Goal: Transaction & Acquisition: Book appointment/travel/reservation

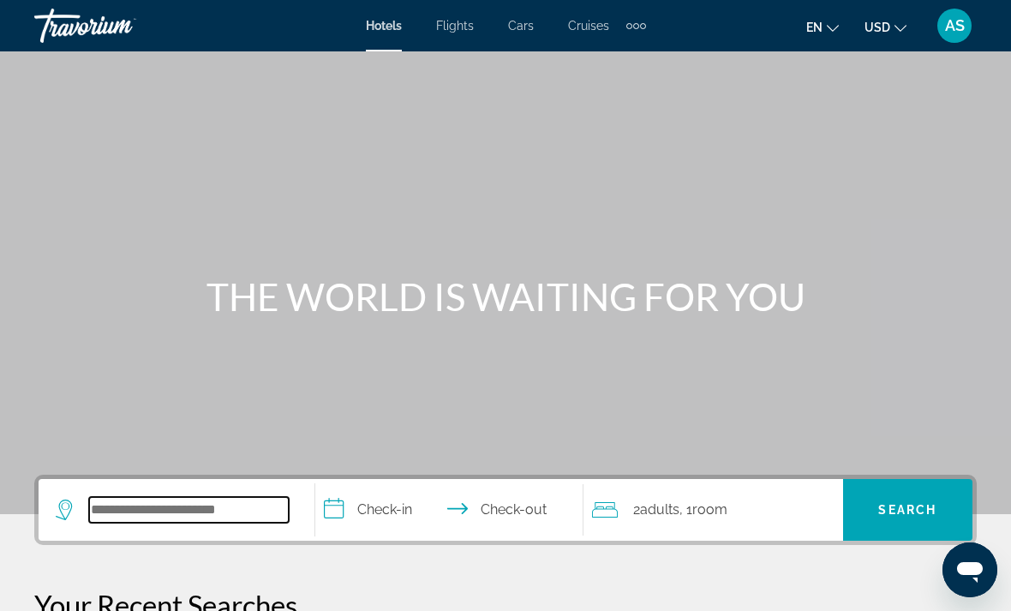
click at [143, 523] on input "Search widget" at bounding box center [189, 510] width 200 height 26
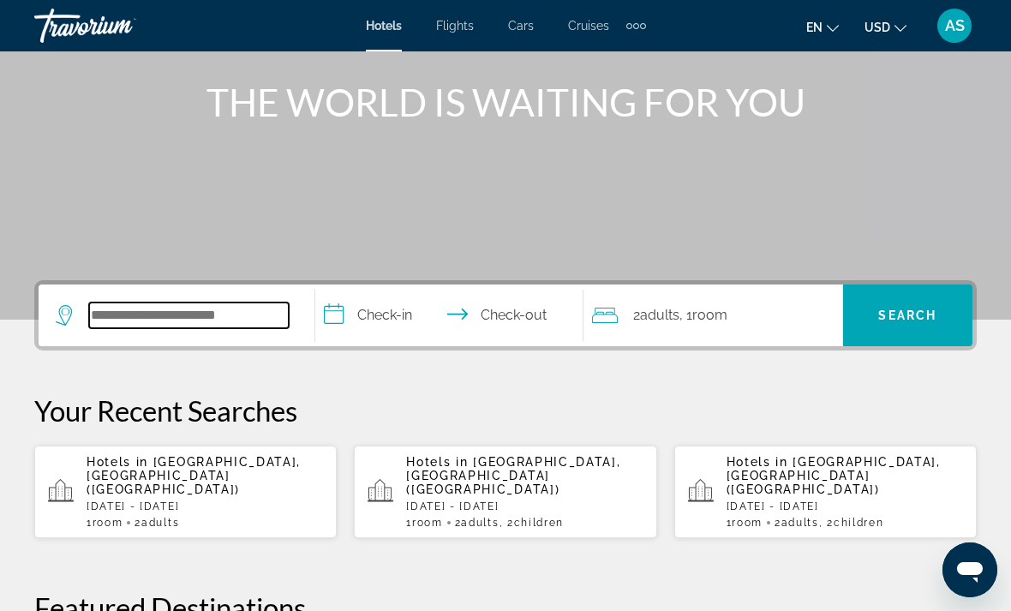
scroll to position [419, 0]
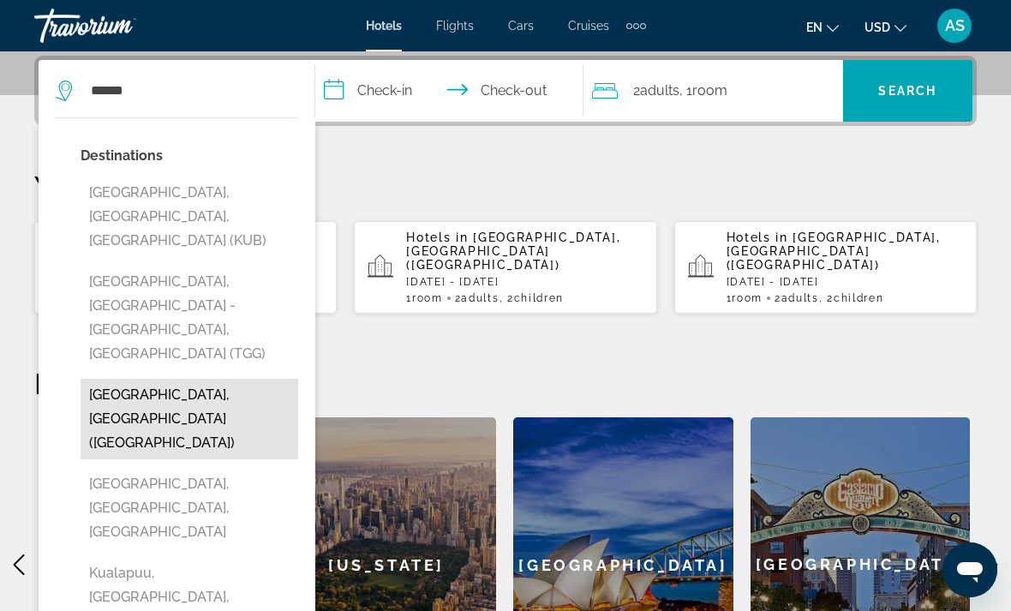
click at [233, 379] on button "[GEOGRAPHIC_DATA], [GEOGRAPHIC_DATA] ([GEOGRAPHIC_DATA])" at bounding box center [190, 419] width 218 height 81
type input "**********"
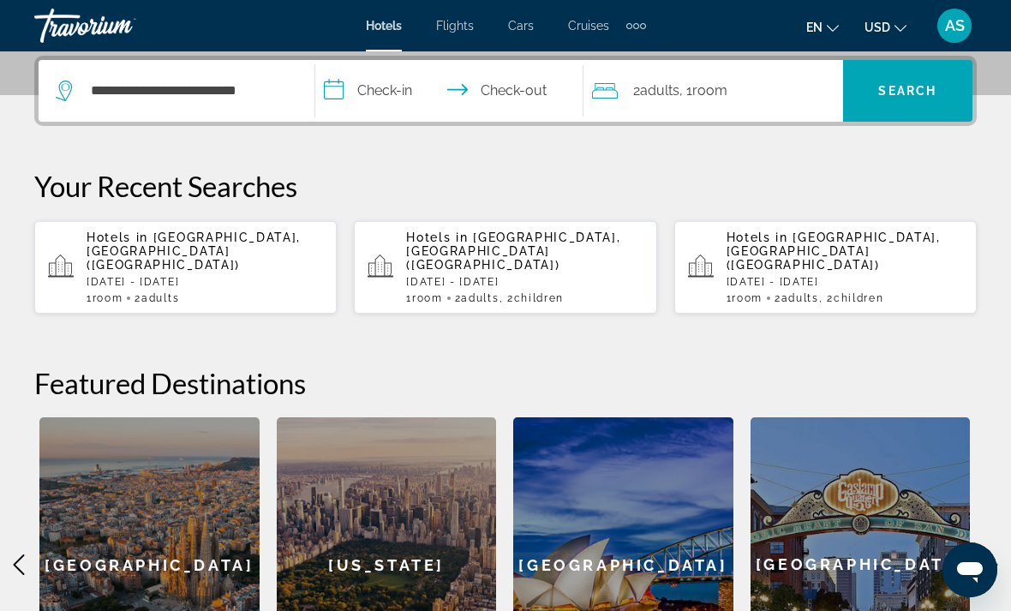
click at [386, 97] on input "**********" at bounding box center [452, 93] width 275 height 67
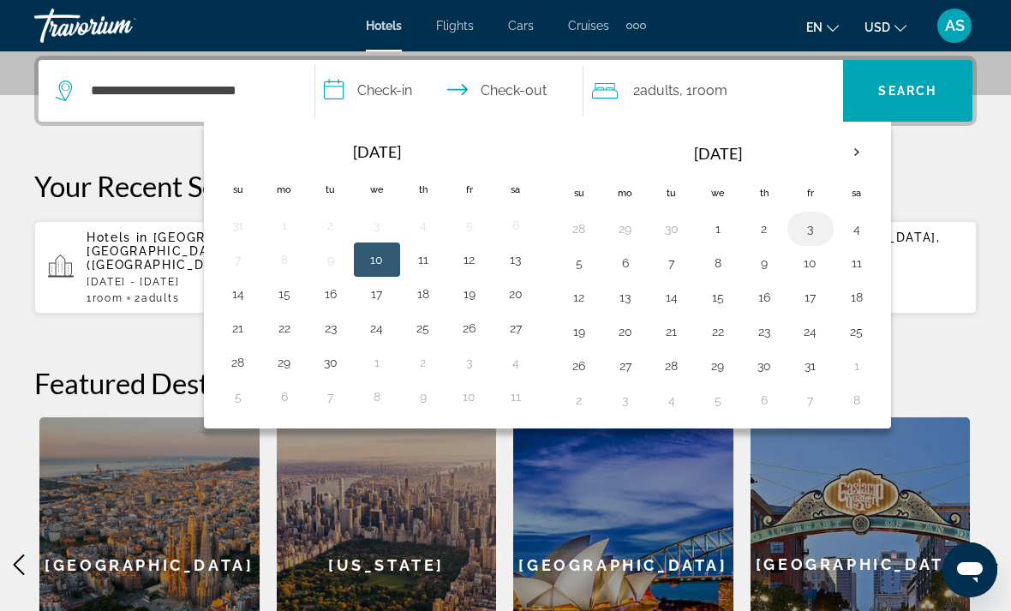
click at [817, 224] on button "3" at bounding box center [810, 229] width 27 height 24
click at [620, 251] on button "6" at bounding box center [625, 263] width 27 height 24
type input "**********"
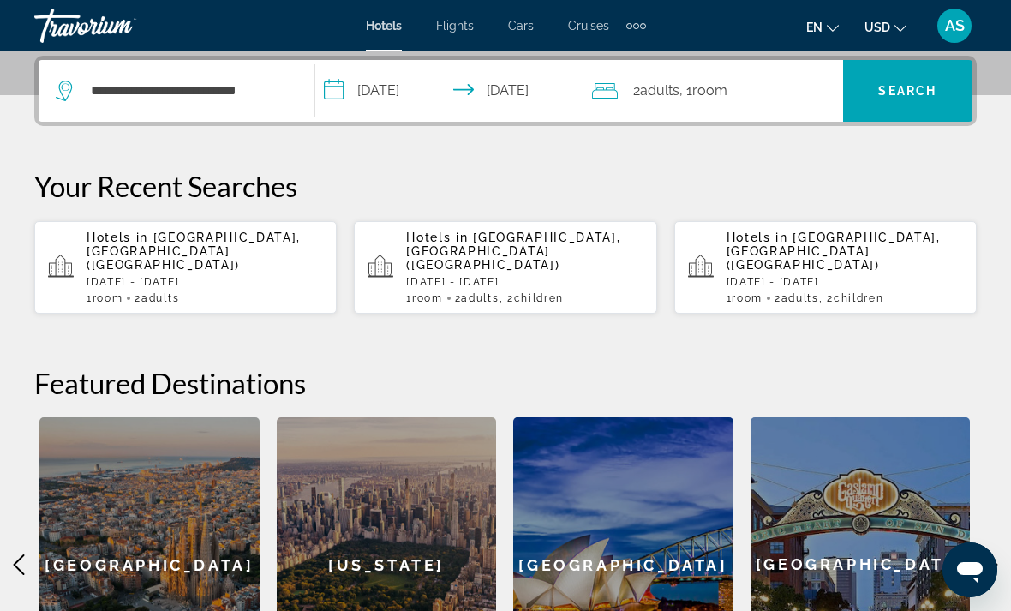
click at [786, 95] on div "2 Adult Adults , 1 Room rooms" at bounding box center [717, 91] width 251 height 24
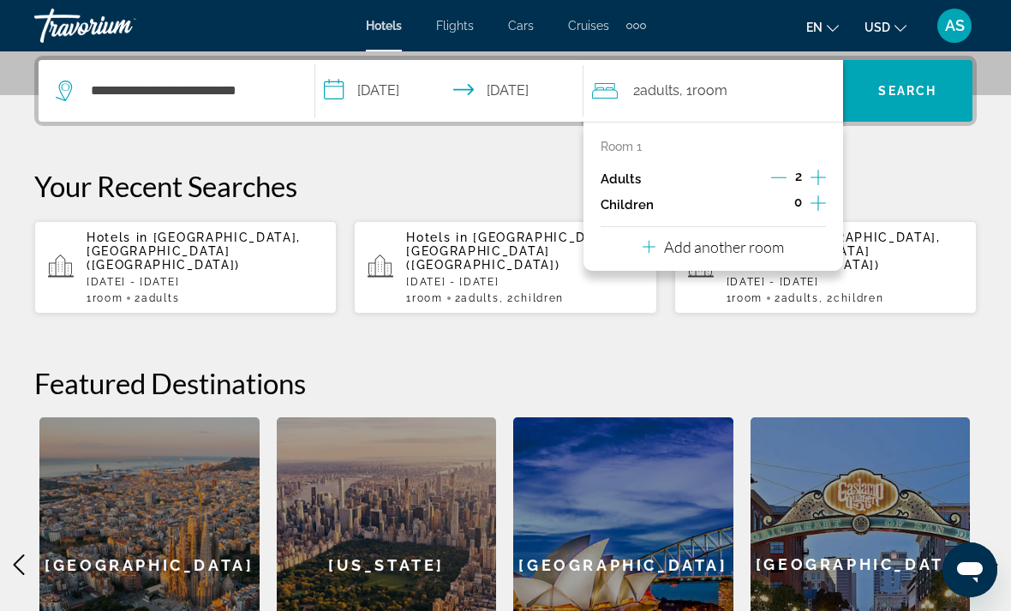
click at [816, 173] on icon "Increment adults" at bounding box center [818, 177] width 15 height 21
click at [811, 181] on icon "Increment adults" at bounding box center [818, 177] width 15 height 21
click at [931, 93] on span "Search" at bounding box center [908, 91] width 58 height 14
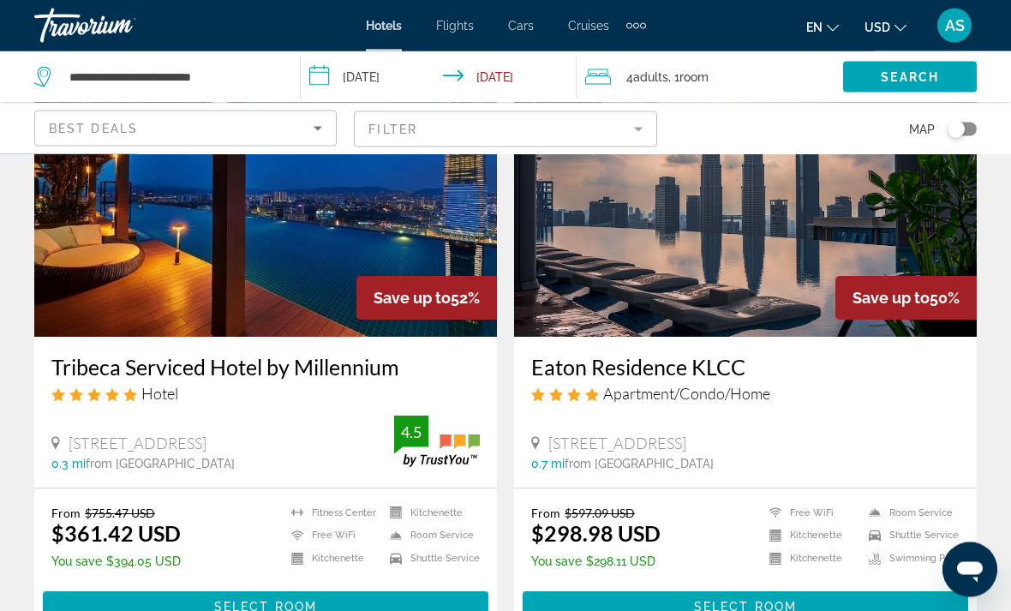
scroll to position [1379, 0]
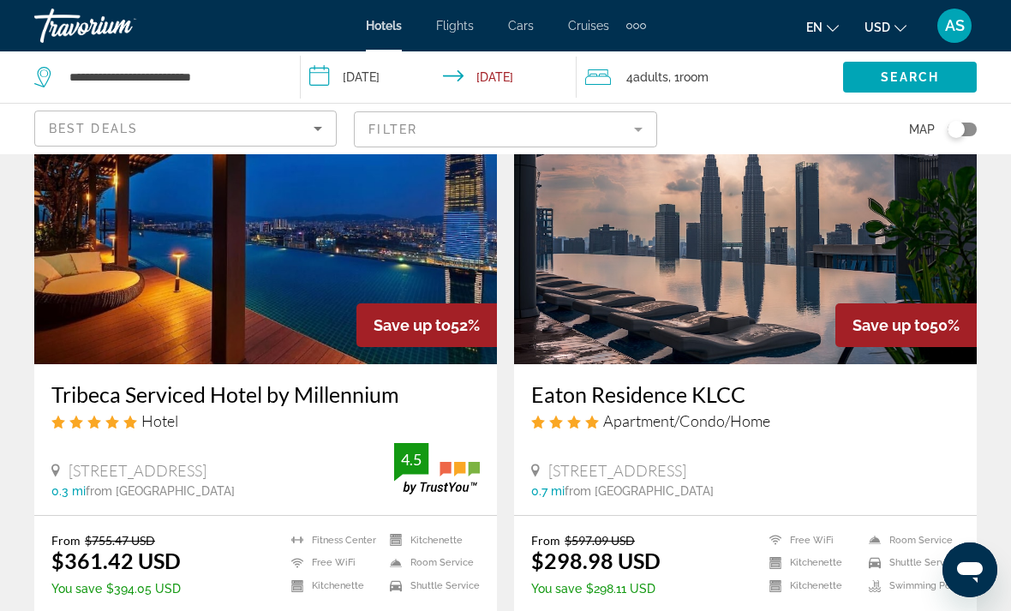
click at [384, 133] on mat-form-field "Filter" at bounding box center [505, 129] width 303 height 36
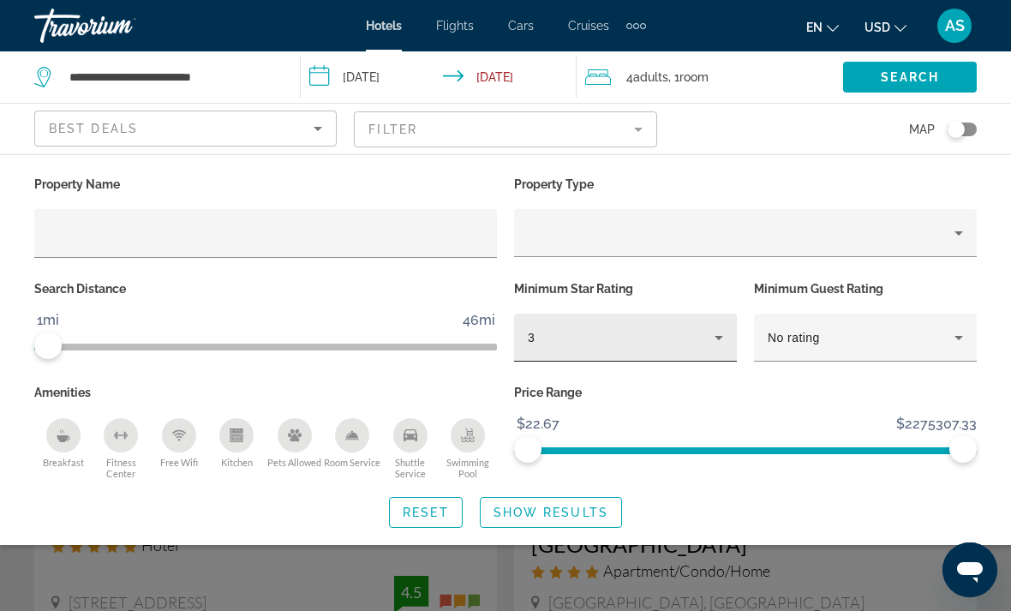
click at [626, 345] on div "3" at bounding box center [621, 337] width 187 height 21
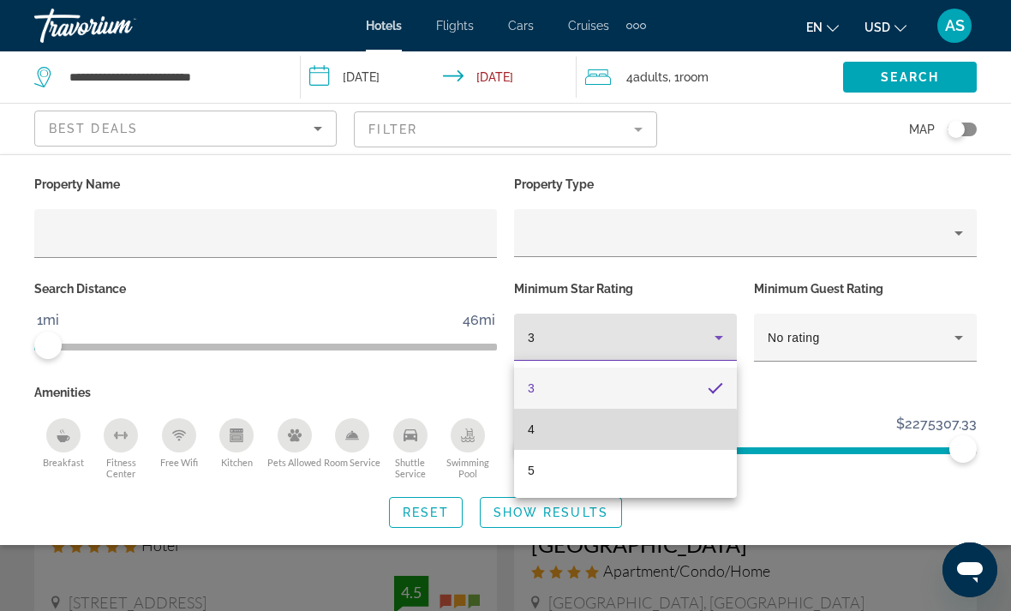
click at [587, 440] on mat-option "4" at bounding box center [625, 429] width 223 height 41
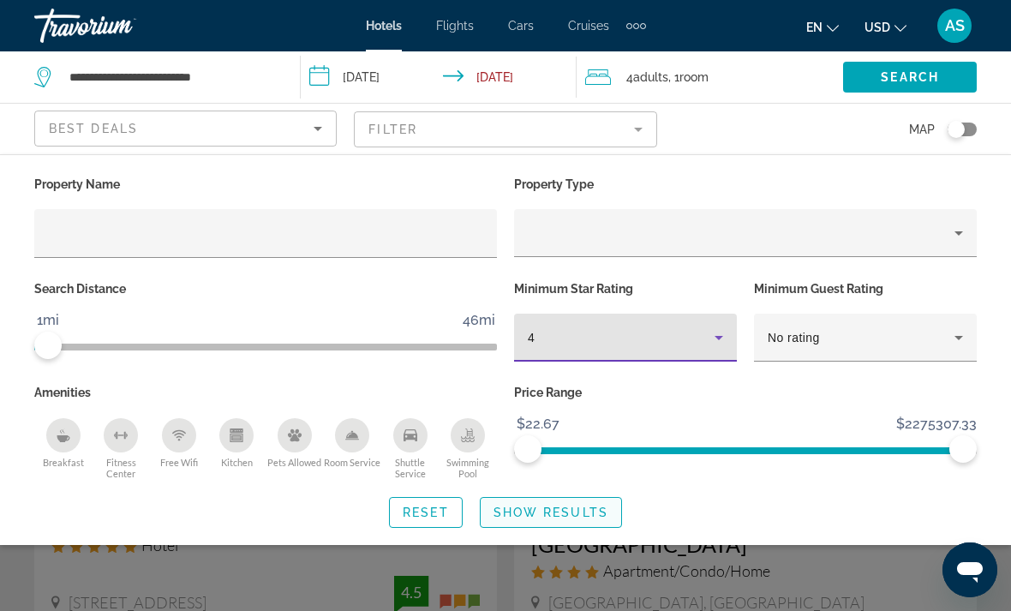
click at [532, 516] on span "Show Results" at bounding box center [551, 513] width 115 height 14
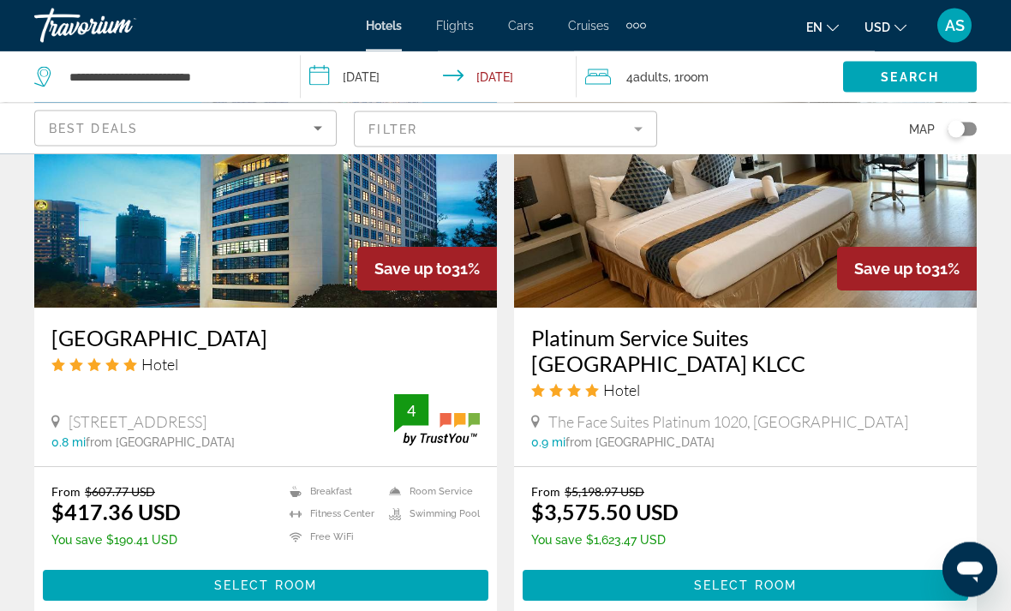
scroll to position [2640, 0]
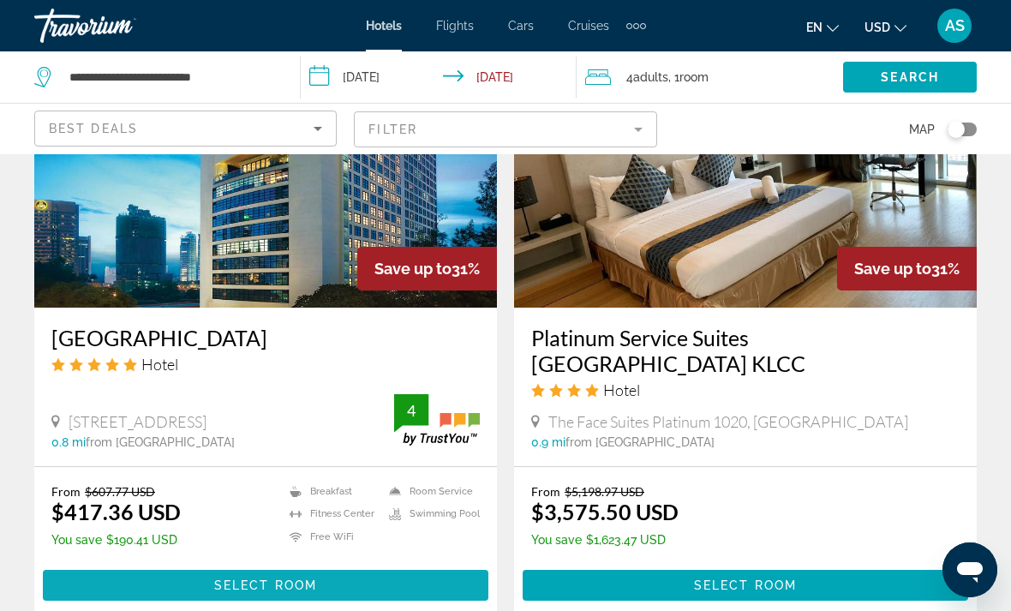
click at [141, 565] on span "Main content" at bounding box center [266, 585] width 446 height 41
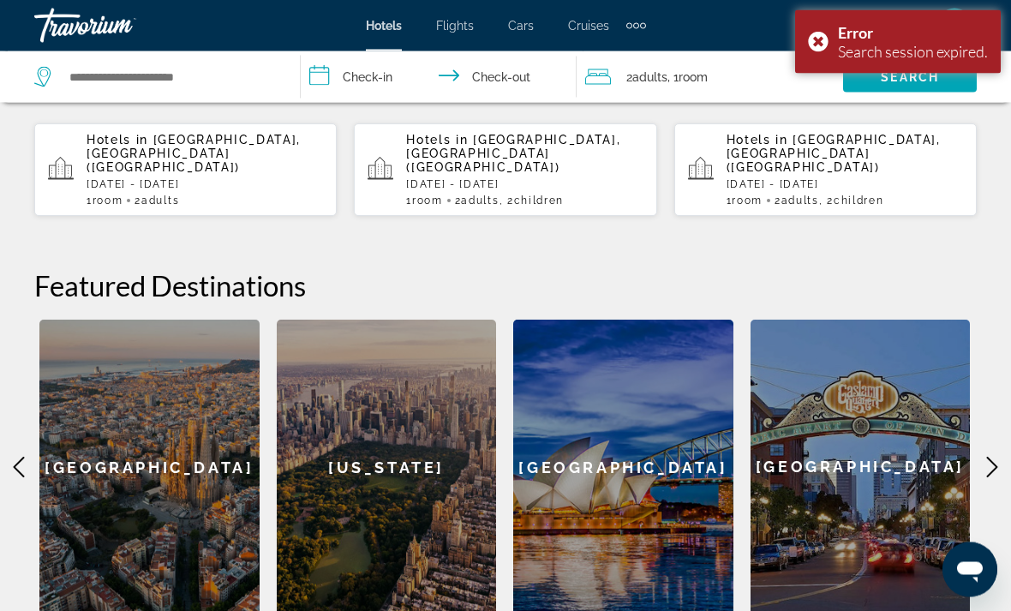
scroll to position [518, 0]
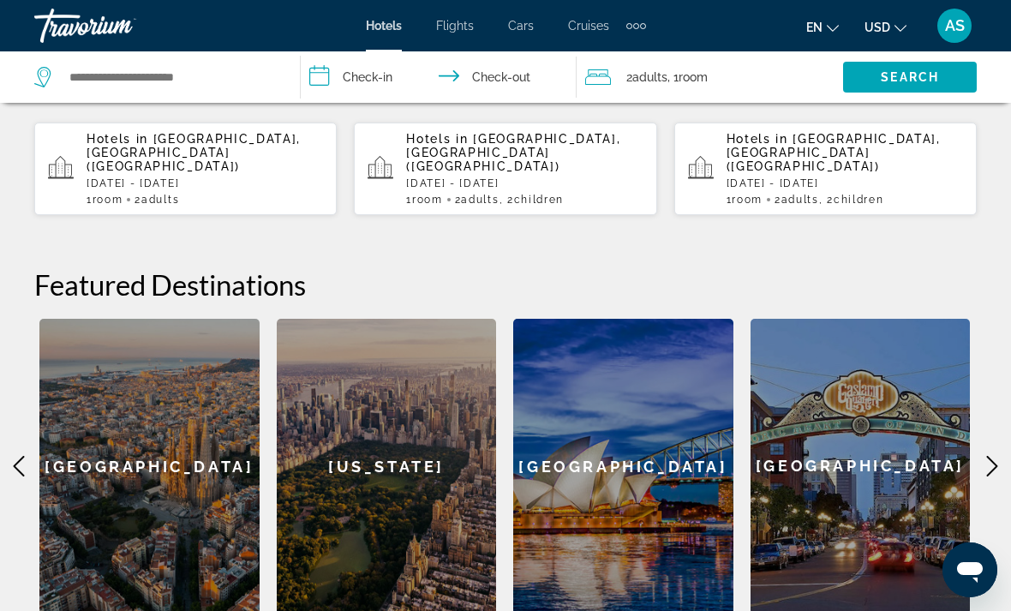
click at [258, 177] on p "[DATE] - [DATE]" at bounding box center [205, 183] width 237 height 12
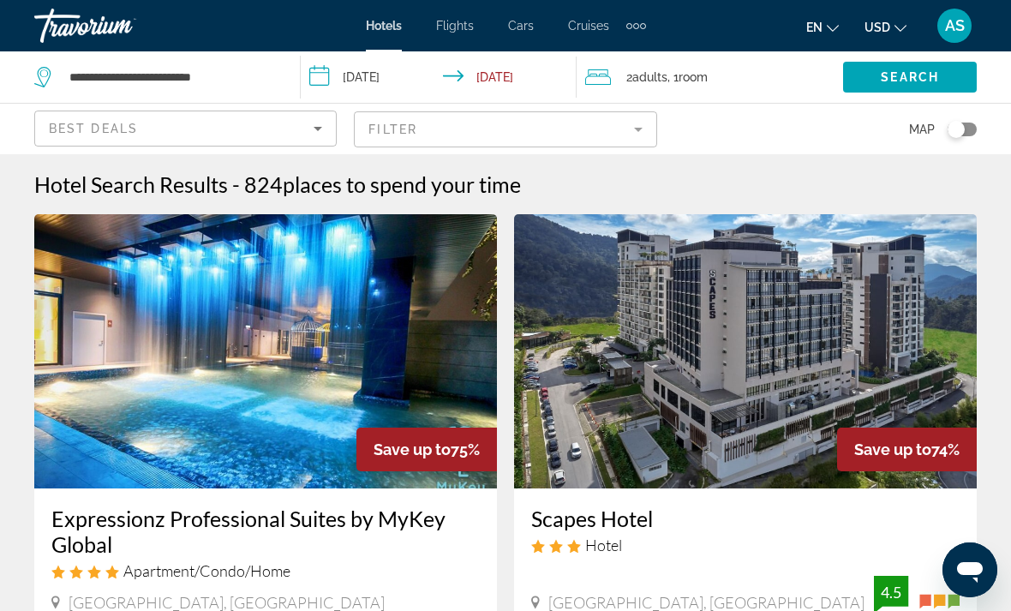
click at [701, 76] on span "Room" at bounding box center [693, 77] width 29 height 14
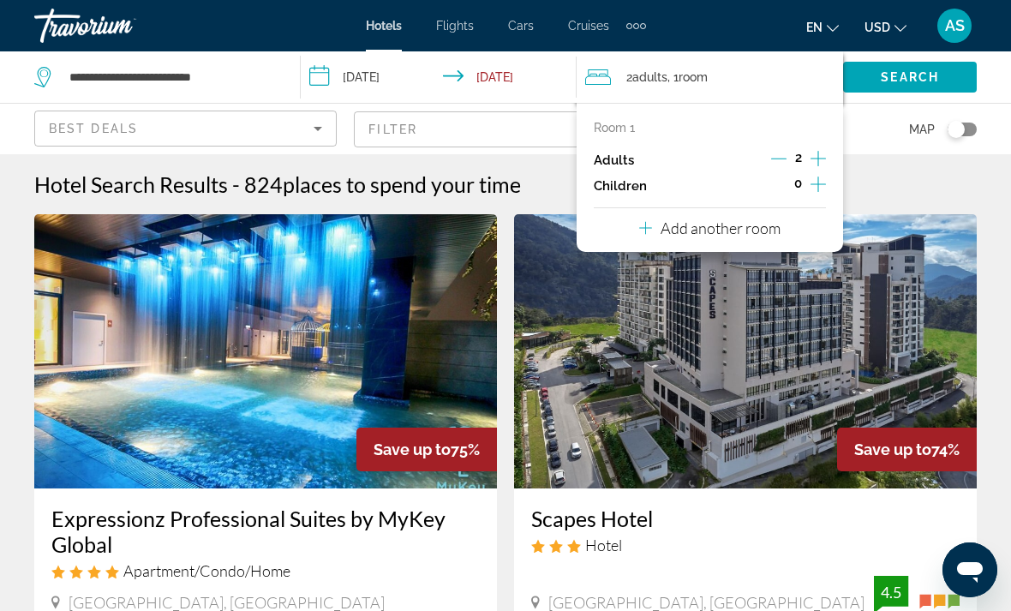
click at [822, 161] on icon "Increment adults" at bounding box center [818, 158] width 15 height 21
click at [824, 159] on icon "Increment adults" at bounding box center [818, 158] width 15 height 21
click at [916, 80] on span "Search" at bounding box center [910, 77] width 58 height 14
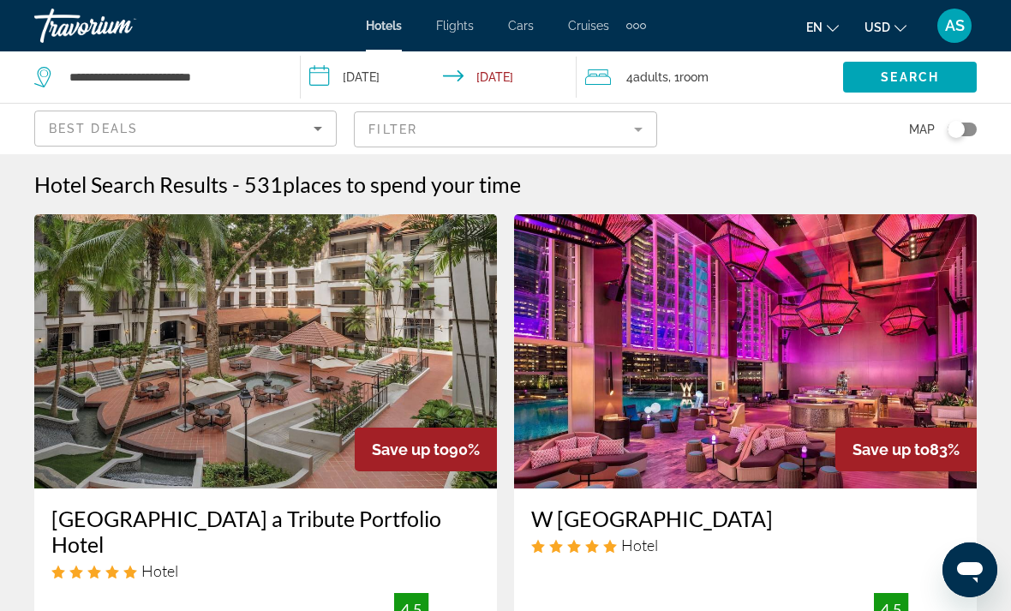
click at [595, 113] on mat-form-field "Filter" at bounding box center [505, 129] width 303 height 36
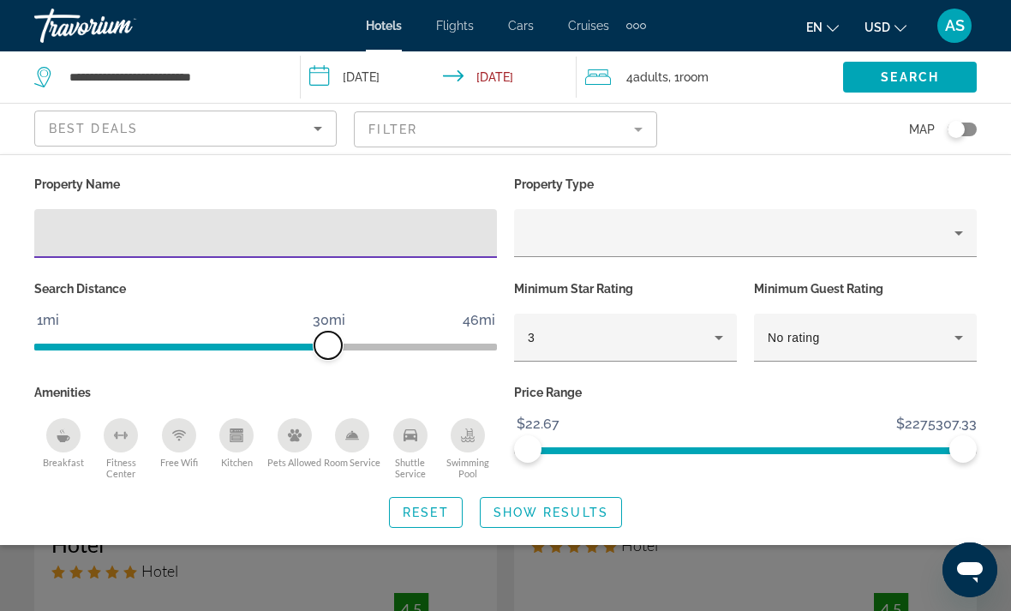
scroll to position [4, 0]
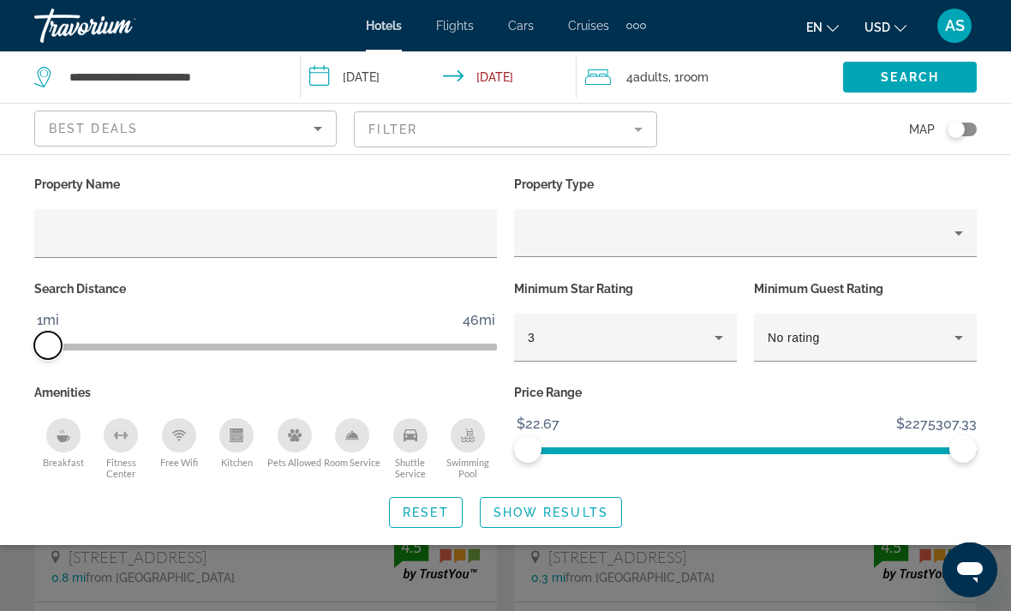
scroll to position [38, 0]
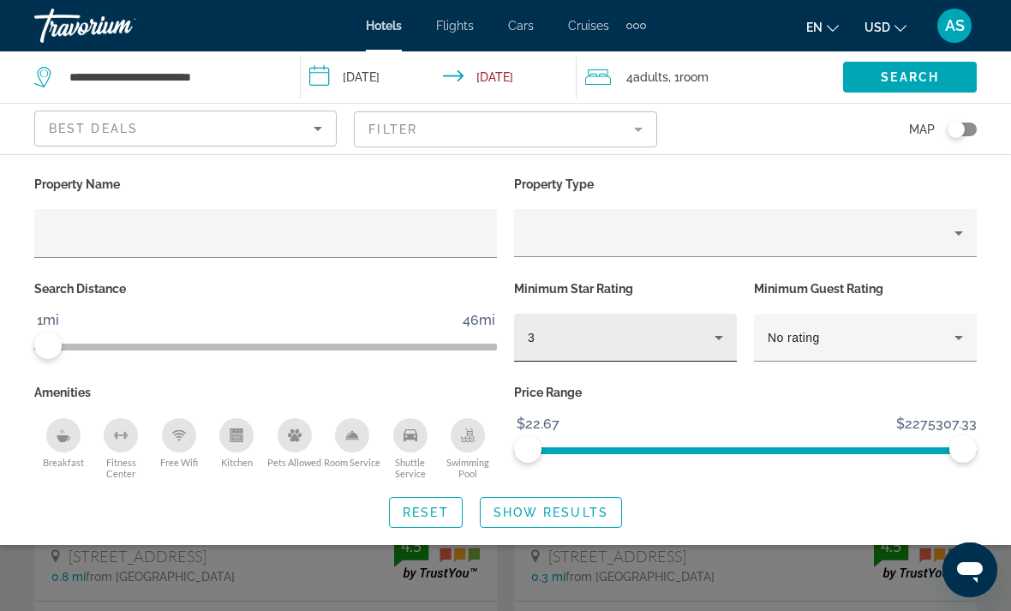
click at [659, 339] on div "3" at bounding box center [621, 337] width 187 height 21
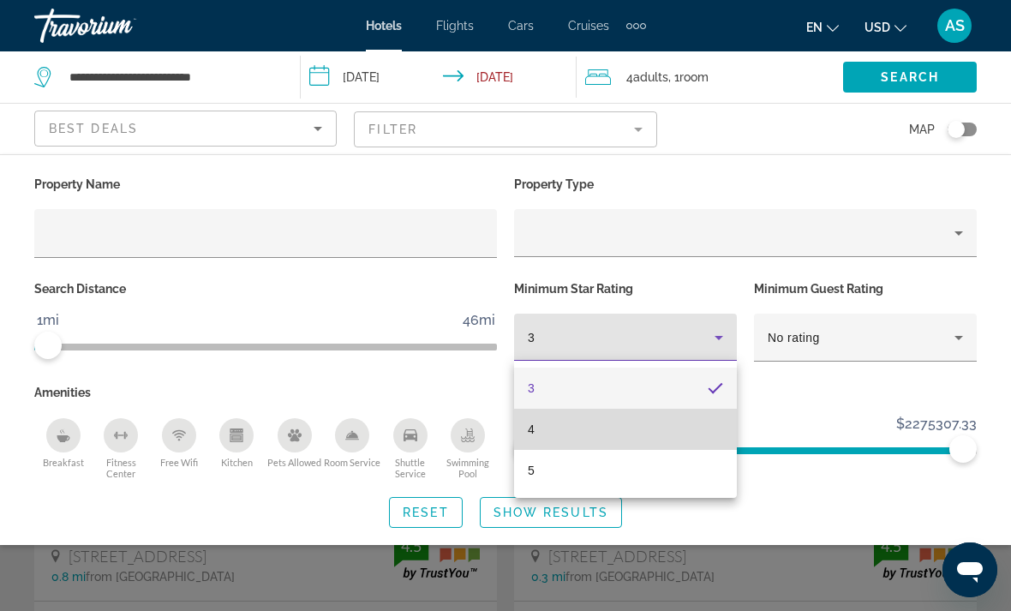
click at [555, 432] on mat-option "4" at bounding box center [625, 429] width 223 height 41
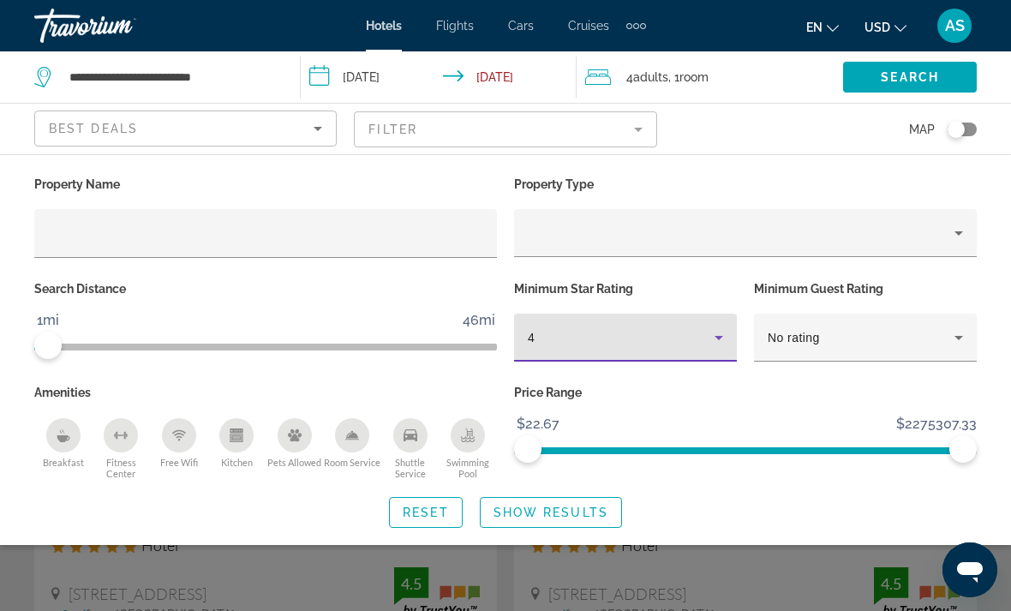
click at [543, 551] on div "Search widget" at bounding box center [505, 434] width 1011 height 354
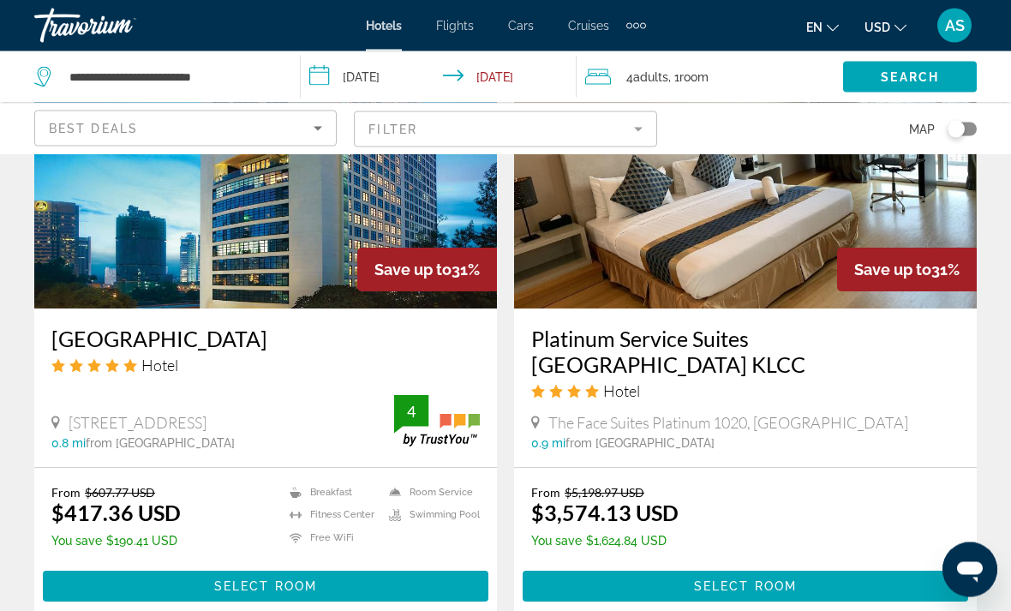
scroll to position [2639, 0]
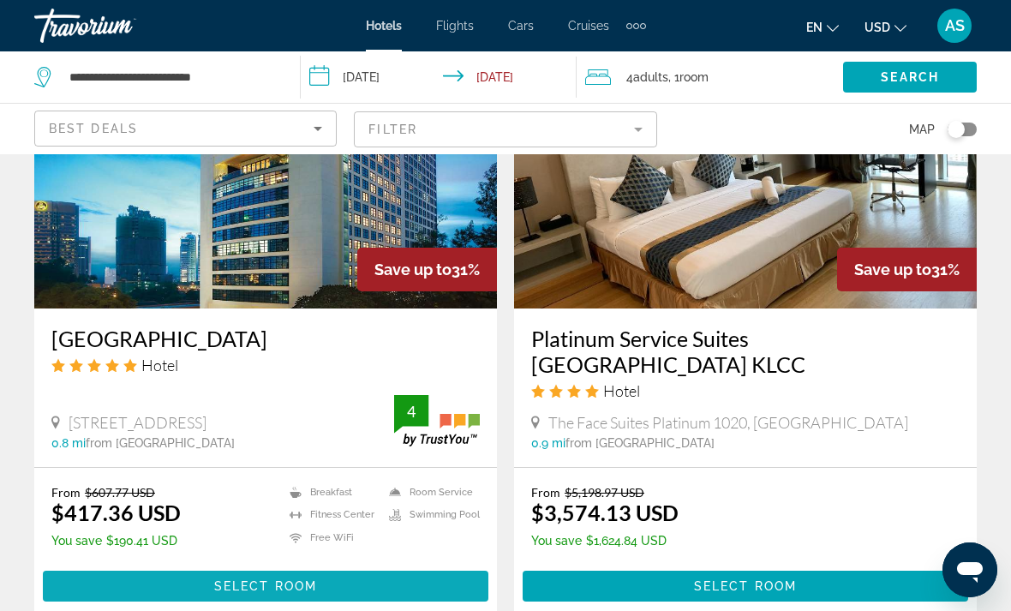
click at [393, 566] on span "Main content" at bounding box center [266, 586] width 446 height 41
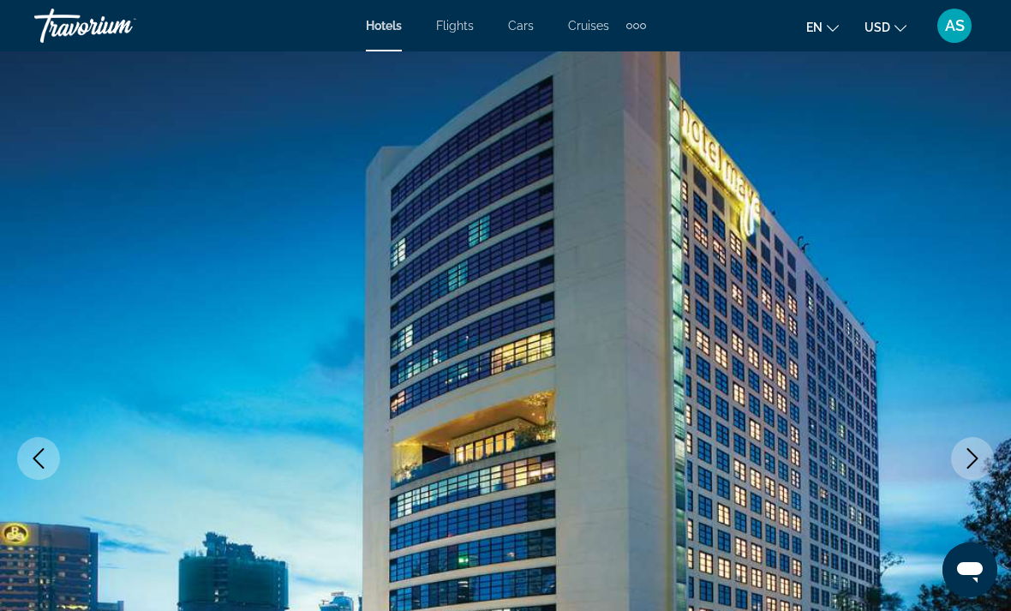
click at [966, 453] on icon "Next image" at bounding box center [973, 458] width 21 height 21
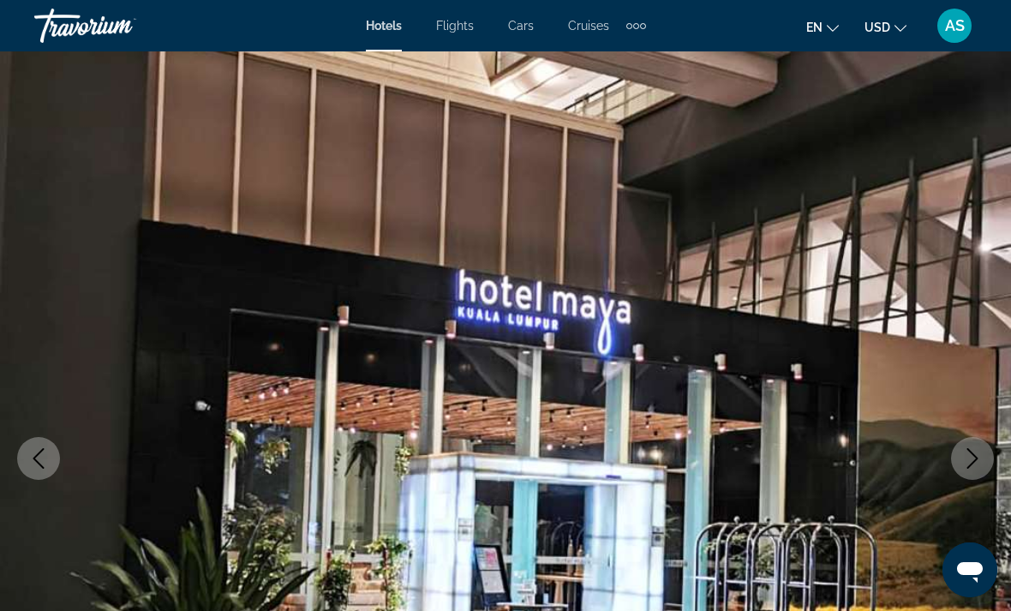
click at [966, 452] on icon "Next image" at bounding box center [973, 458] width 21 height 21
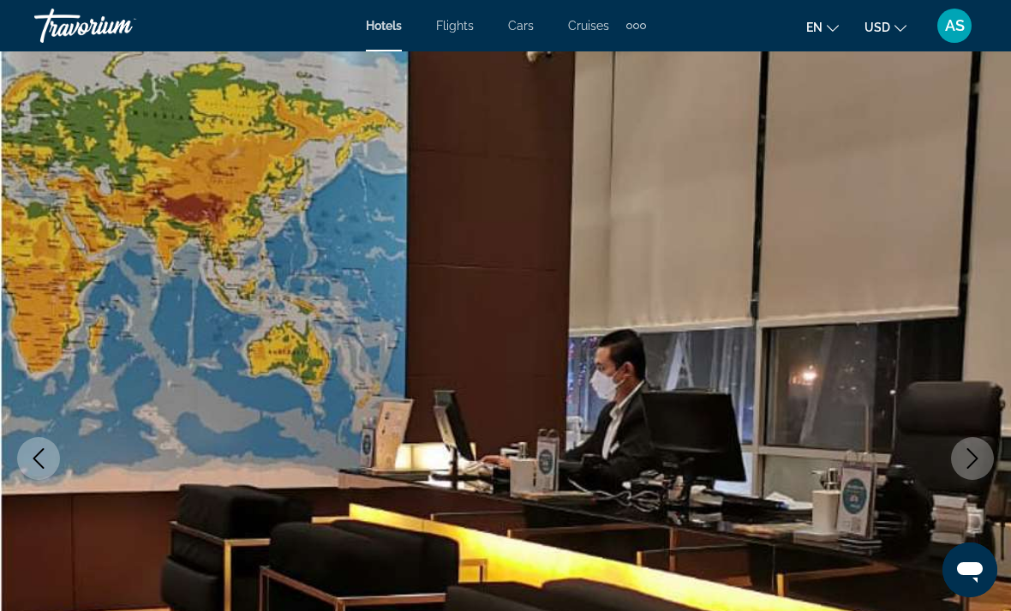
click at [968, 453] on icon "Next image" at bounding box center [973, 458] width 21 height 21
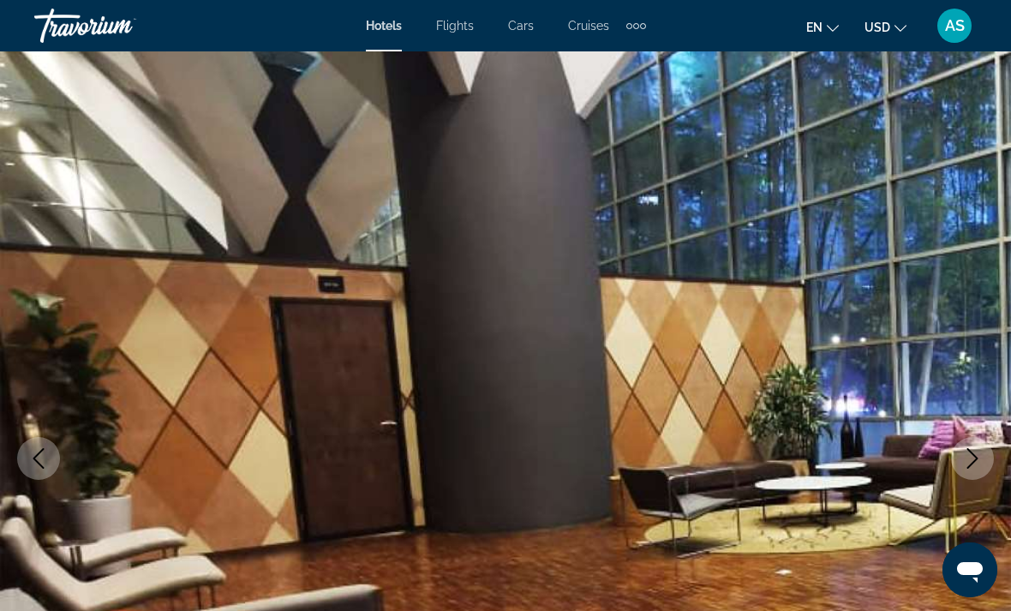
click at [975, 450] on icon "Next image" at bounding box center [973, 458] width 21 height 21
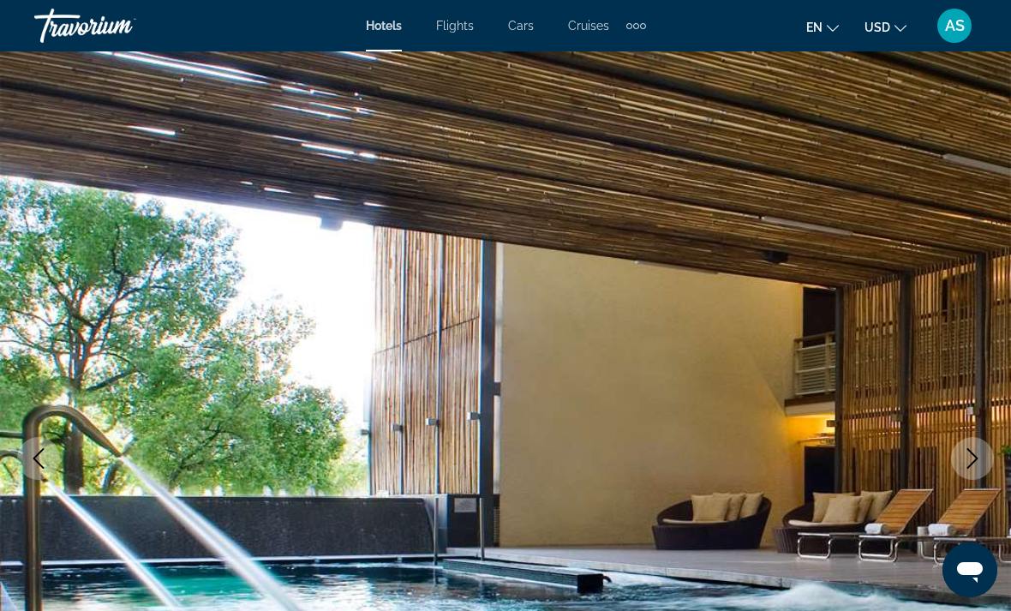
click at [969, 446] on button "Next image" at bounding box center [972, 458] width 43 height 43
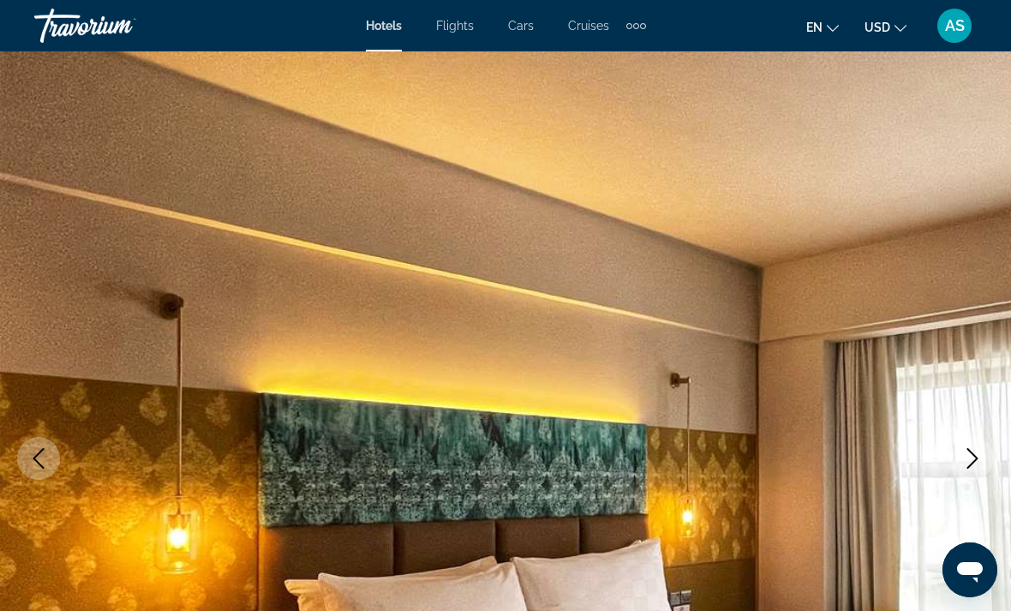
click at [957, 460] on button "Next image" at bounding box center [972, 458] width 43 height 43
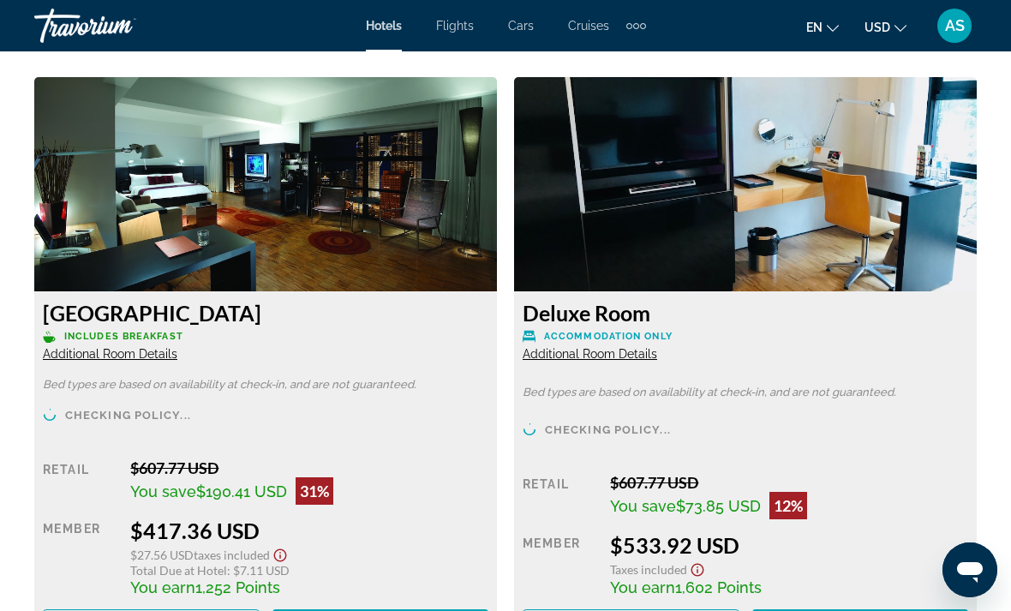
scroll to position [2578, 0]
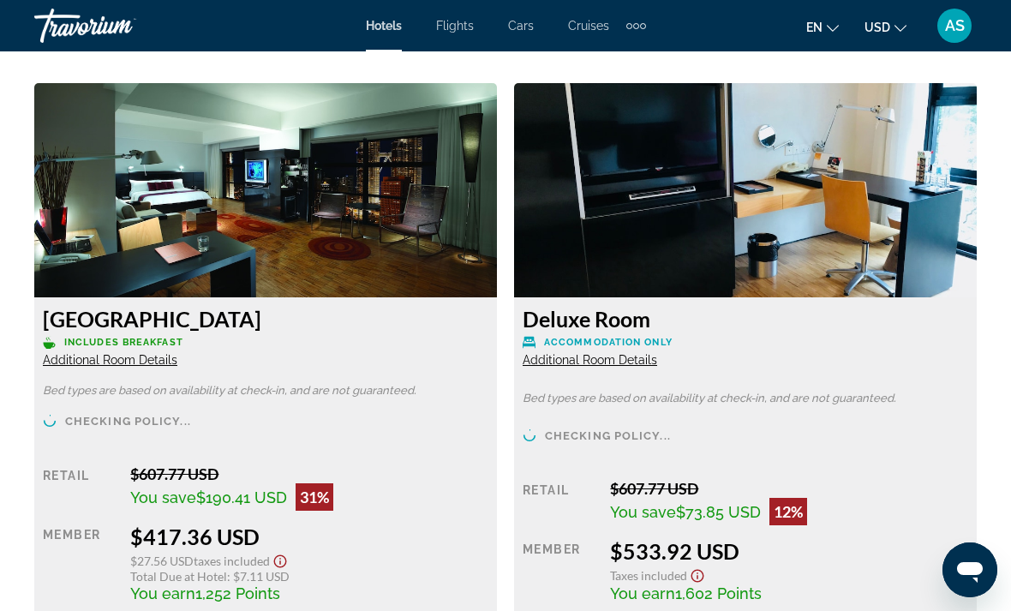
click at [802, 509] on div "12%" at bounding box center [789, 511] width 38 height 27
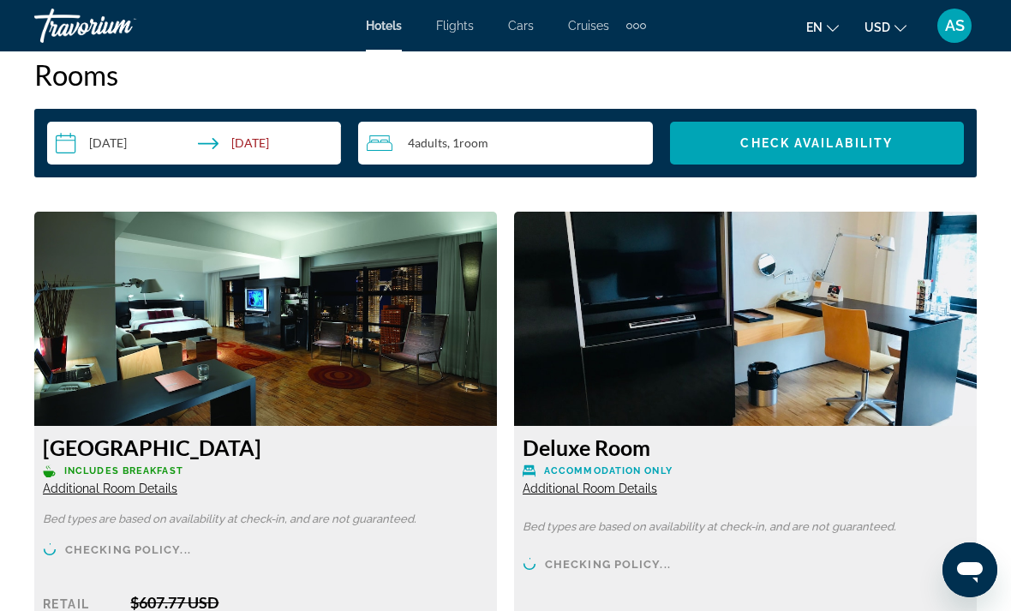
scroll to position [2450, 0]
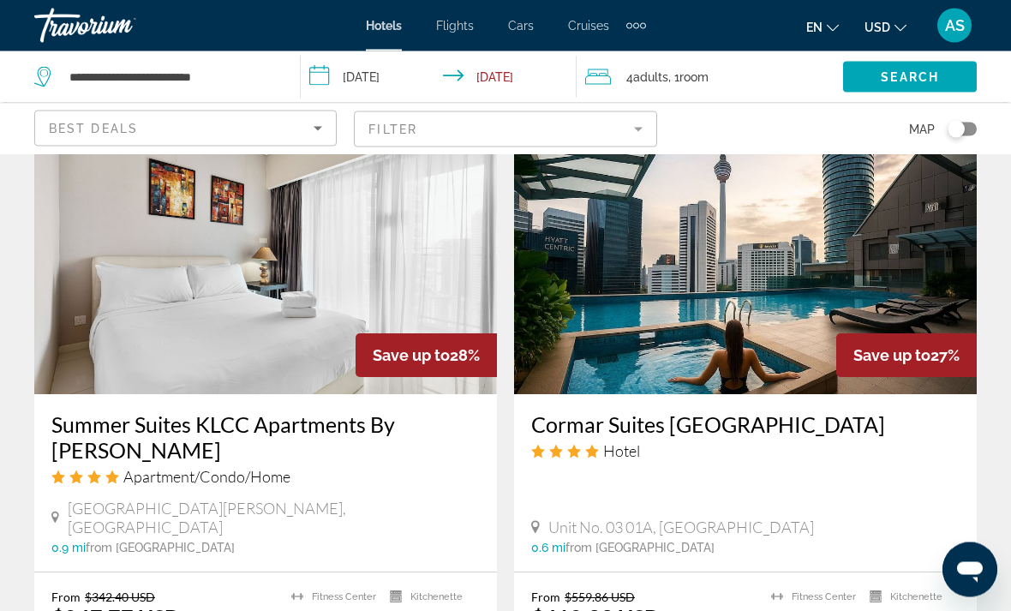
scroll to position [3172, 0]
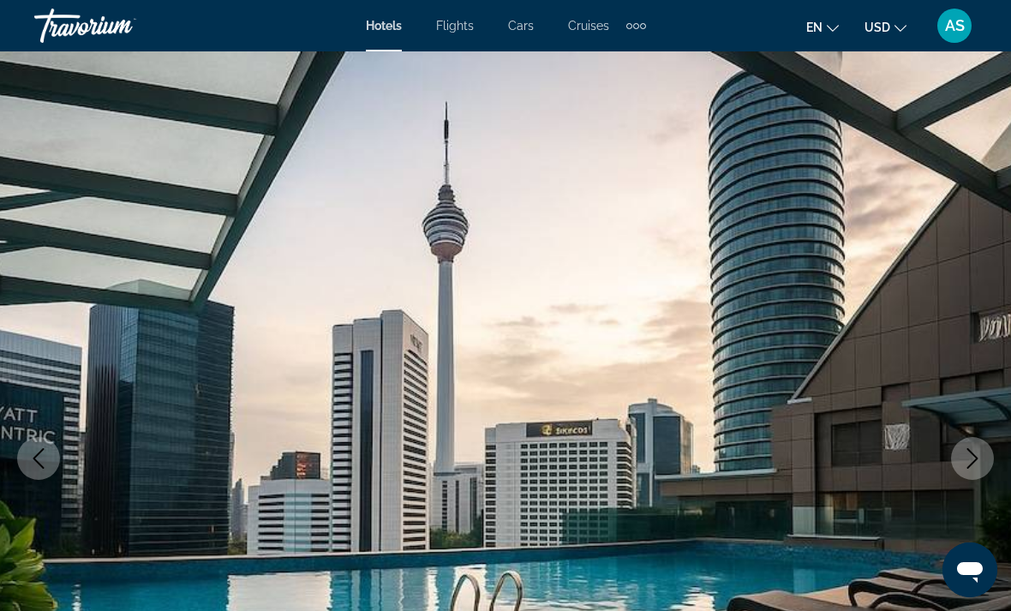
click at [983, 471] on button "Next image" at bounding box center [972, 458] width 43 height 43
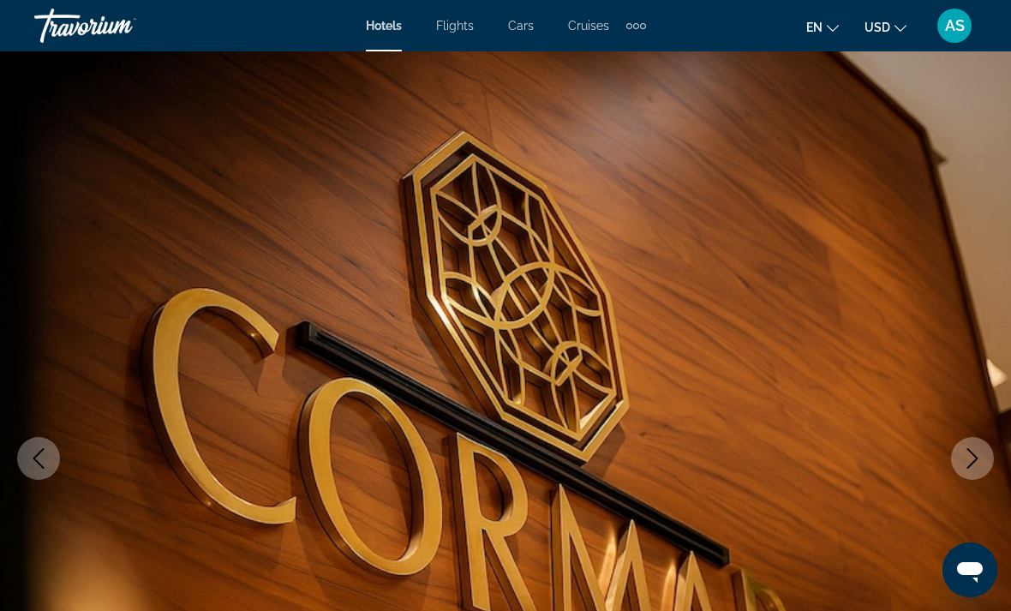
click at [981, 458] on icon "Next image" at bounding box center [973, 458] width 21 height 21
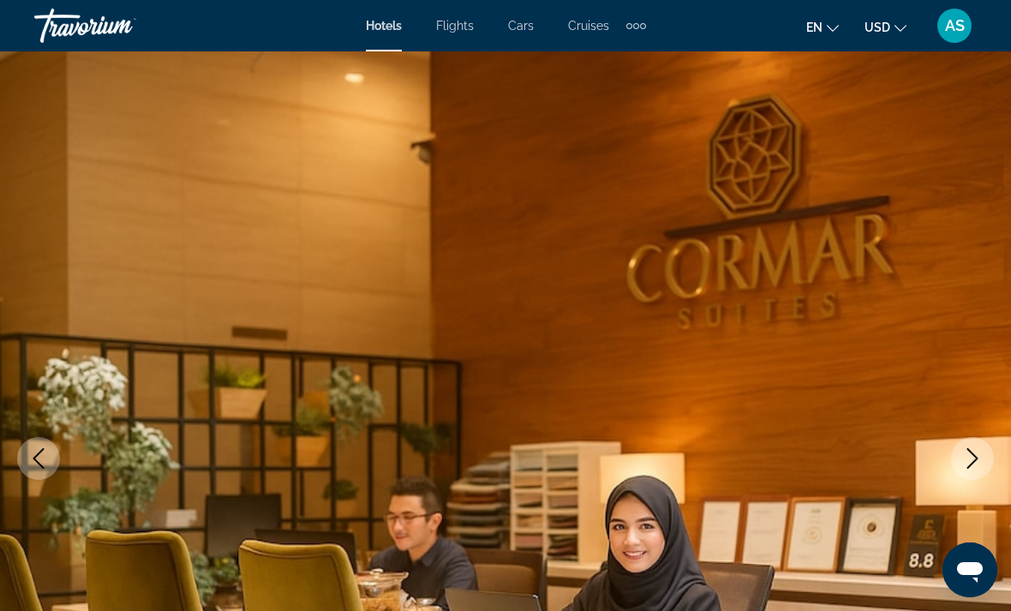
click at [973, 446] on button "Next image" at bounding box center [972, 458] width 43 height 43
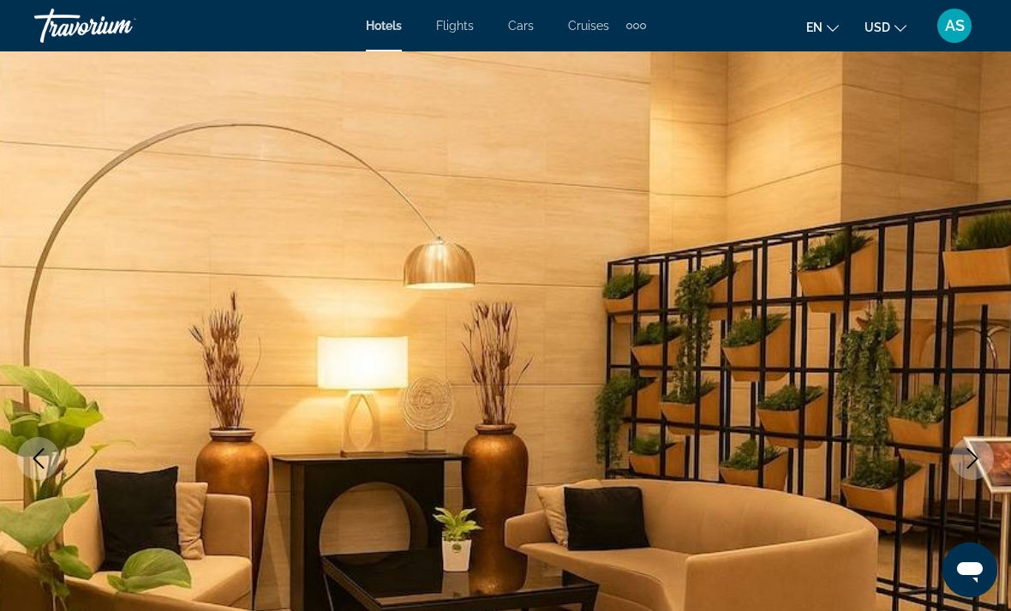
click at [960, 451] on button "Next image" at bounding box center [972, 458] width 43 height 43
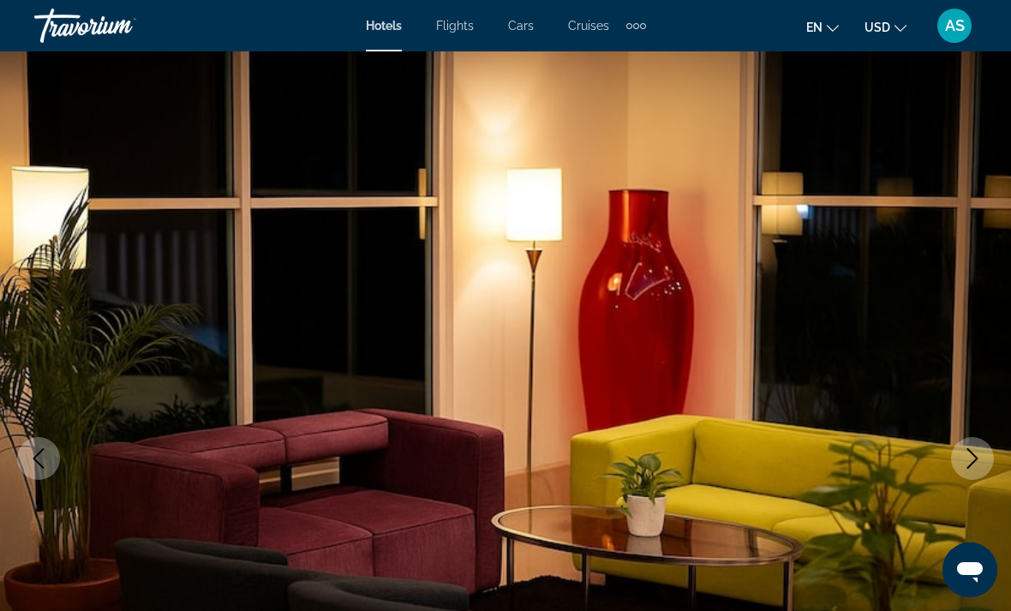
click at [964, 448] on icon "Next image" at bounding box center [973, 458] width 21 height 21
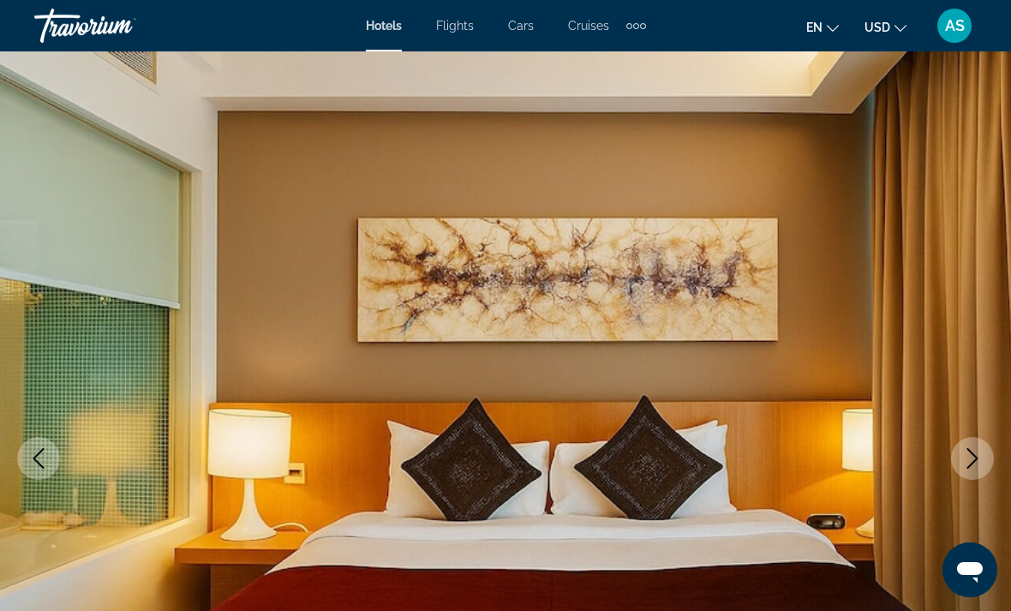
click at [973, 442] on button "Next image" at bounding box center [972, 458] width 43 height 43
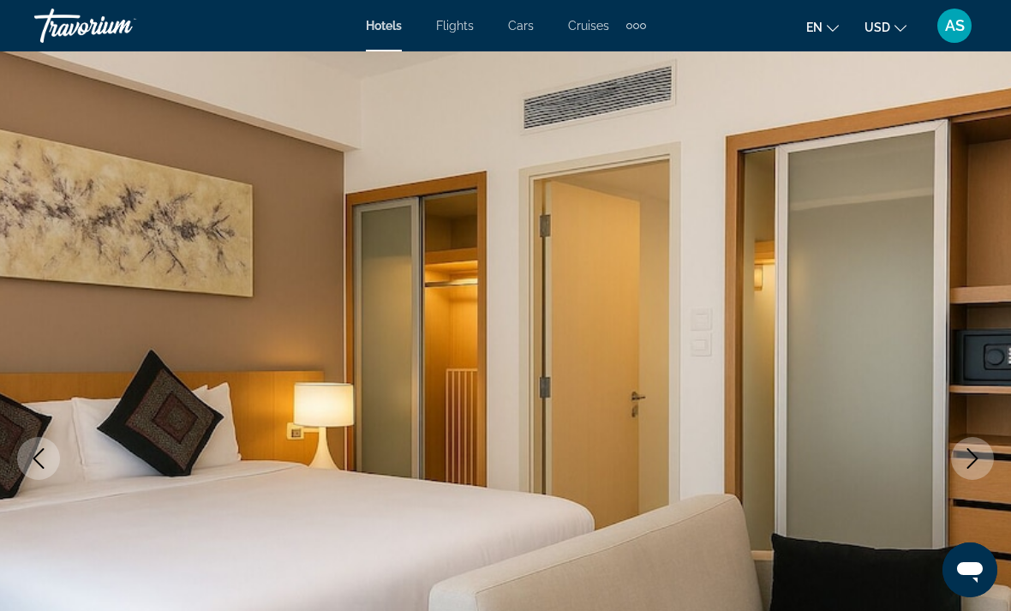
click at [966, 453] on icon "Next image" at bounding box center [973, 458] width 21 height 21
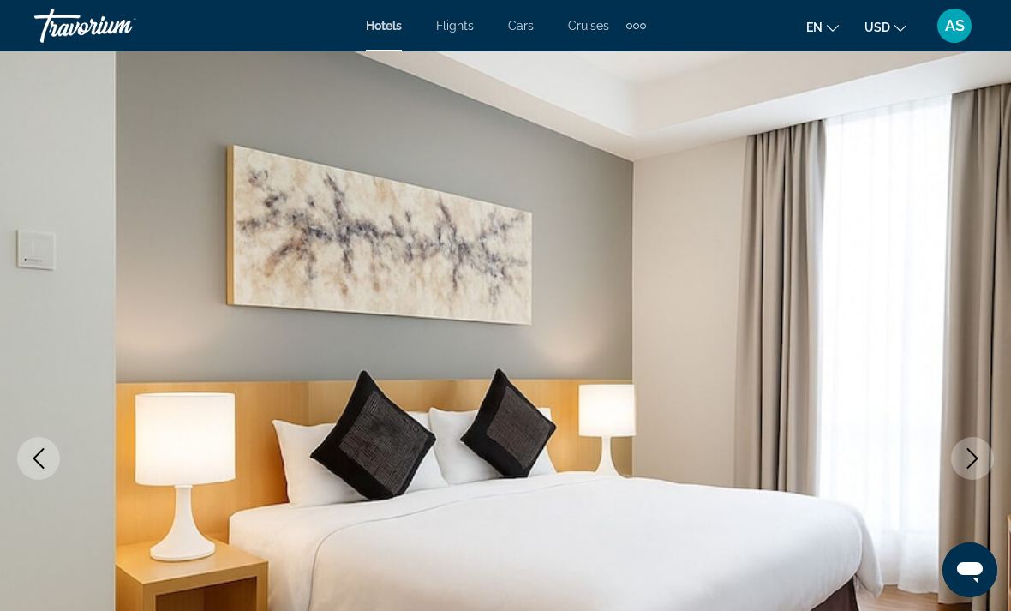
click at [971, 446] on button "Next image" at bounding box center [972, 458] width 43 height 43
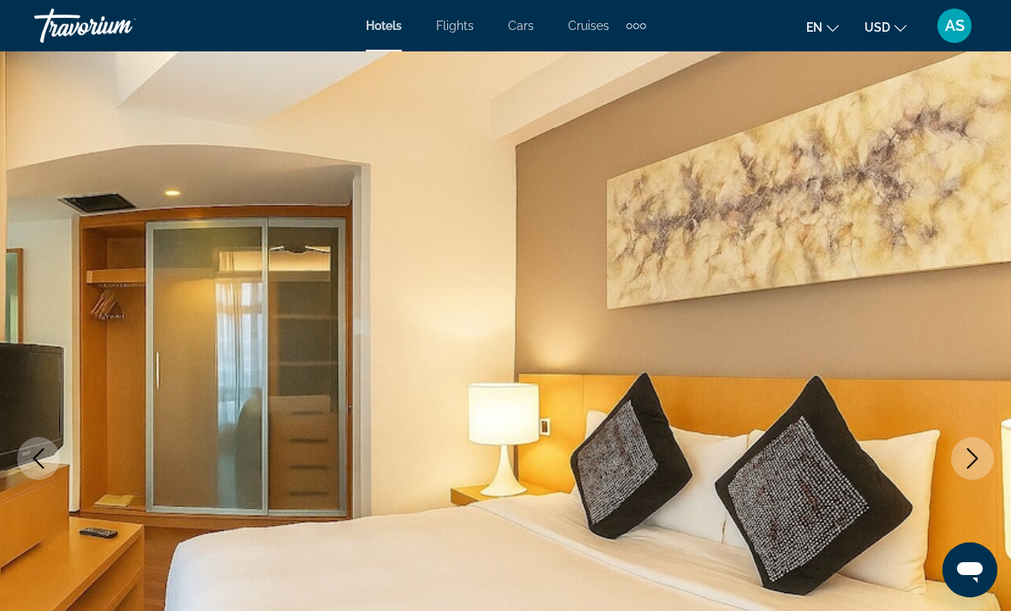
click at [978, 442] on button "Next image" at bounding box center [972, 458] width 43 height 43
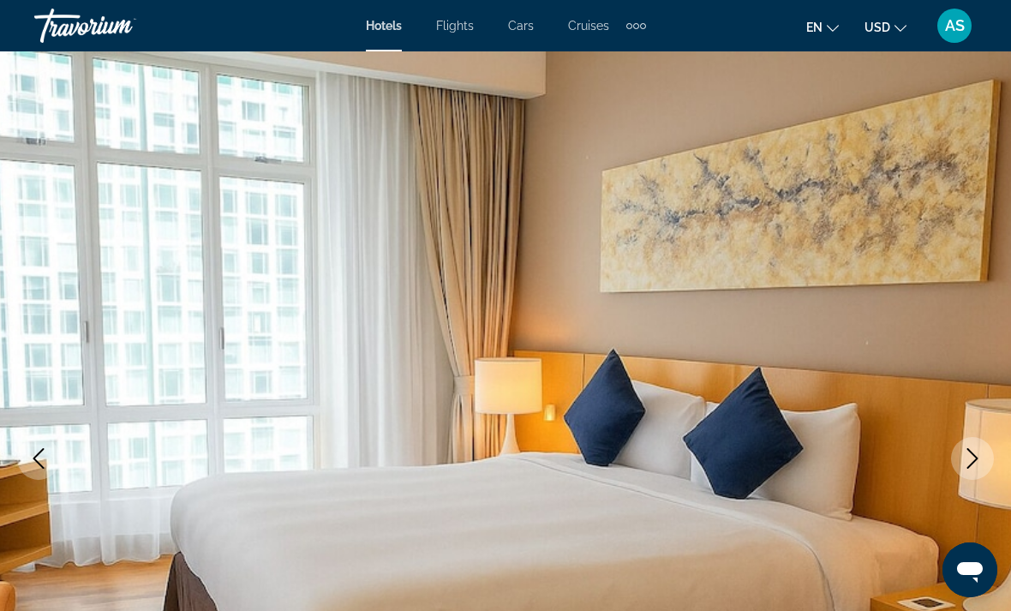
click at [967, 454] on icon "Next image" at bounding box center [973, 458] width 21 height 21
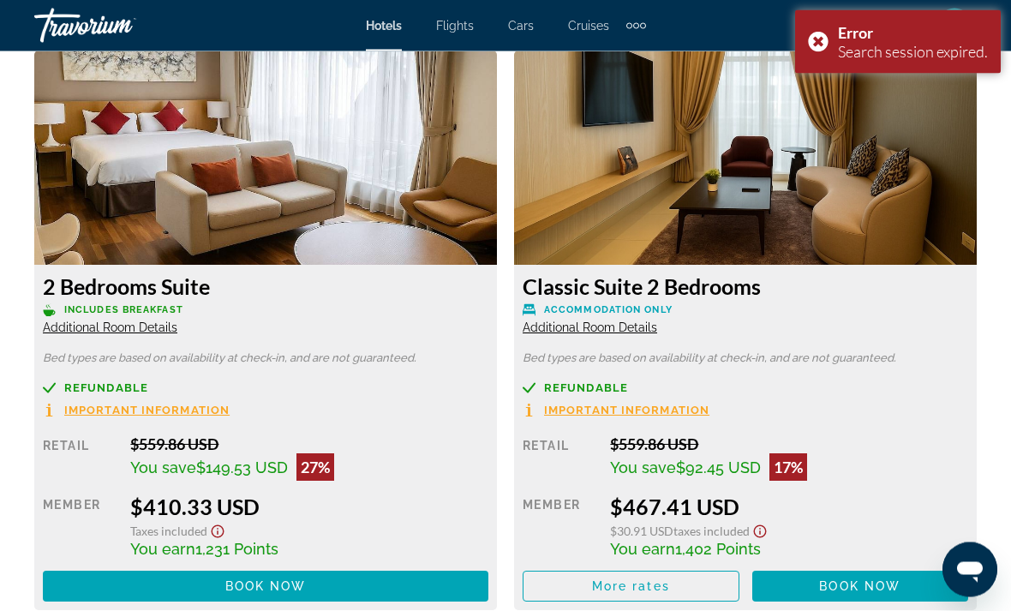
scroll to position [2612, 0]
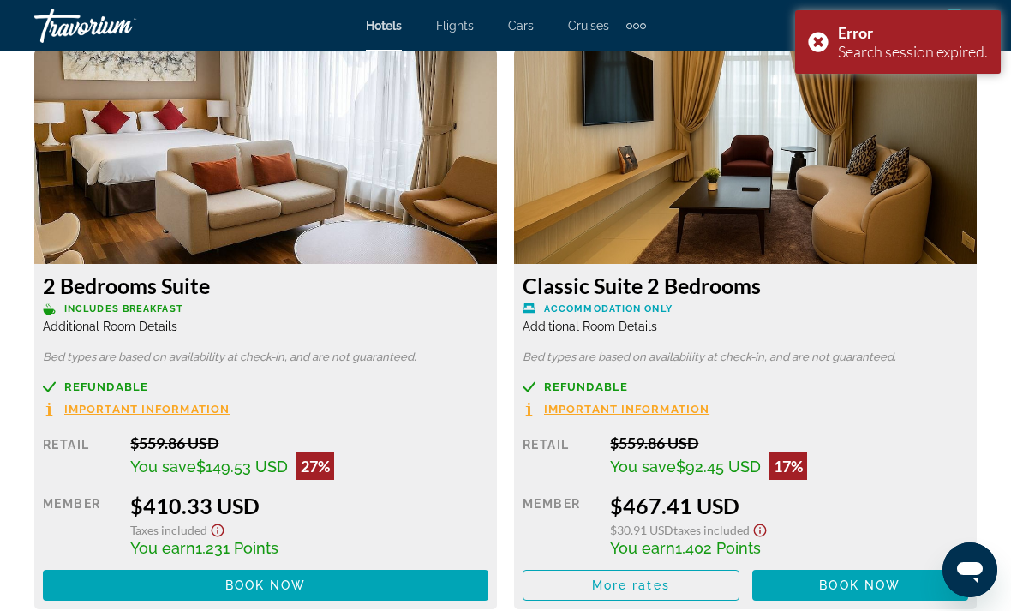
click at [130, 327] on span "Additional Room Details" at bounding box center [110, 327] width 135 height 14
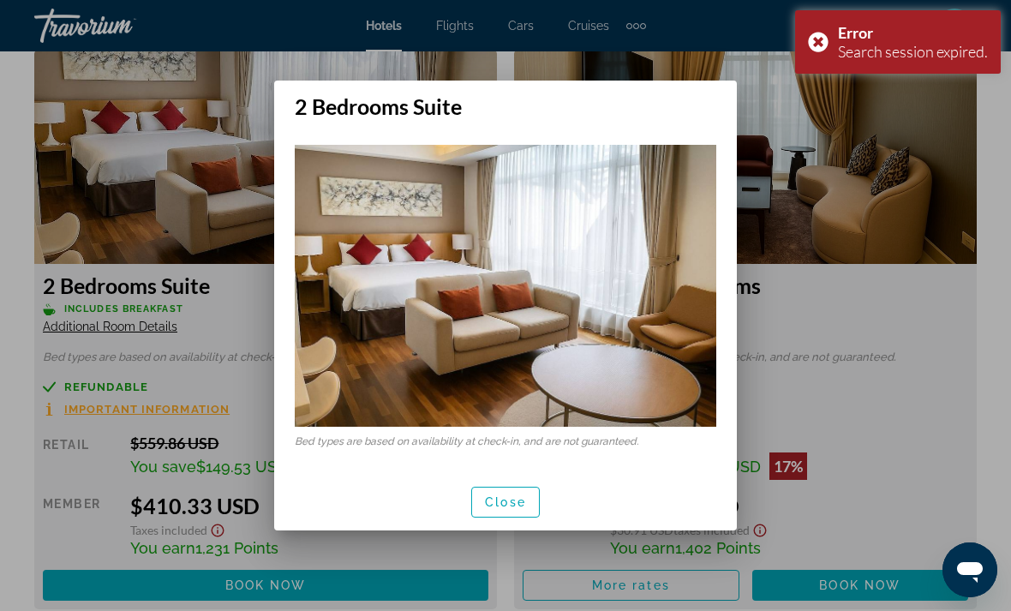
scroll to position [0, 0]
click at [464, 507] on div "Close" at bounding box center [505, 501] width 463 height 57
click at [501, 507] on span "Close" at bounding box center [505, 502] width 41 height 14
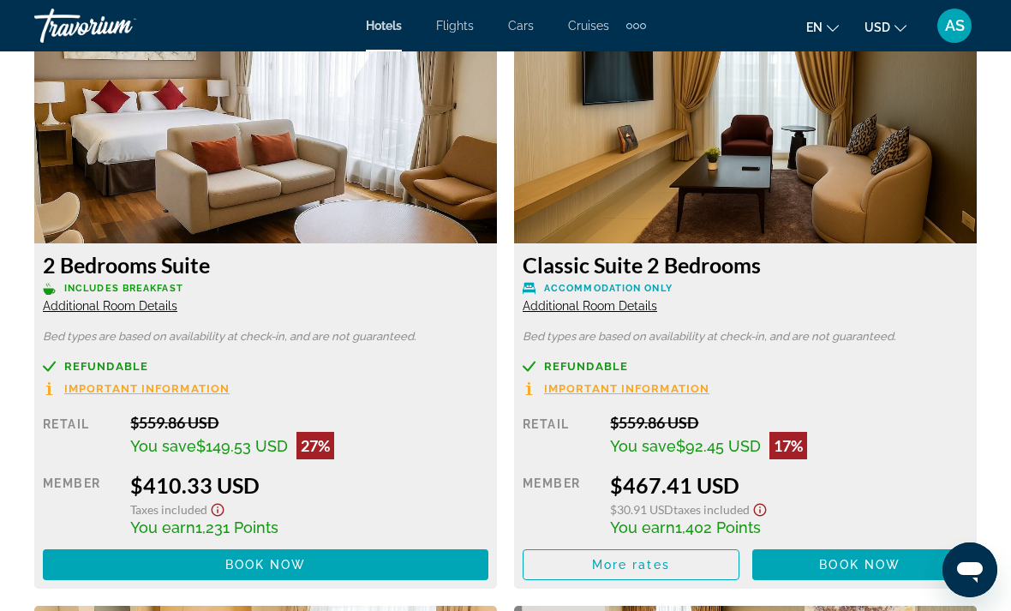
scroll to position [2634, 0]
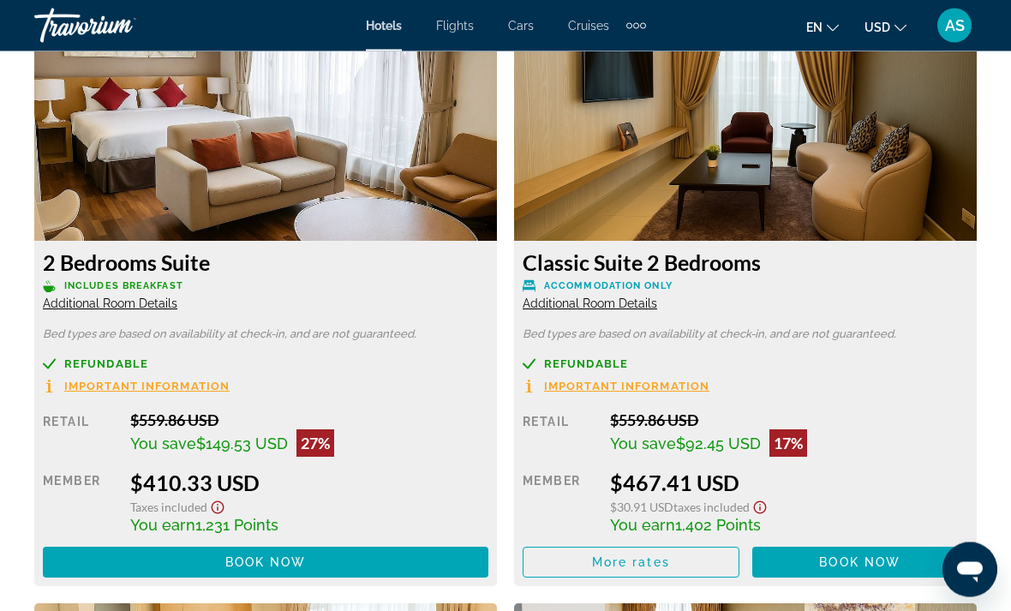
click at [130, 305] on span "Additional Room Details" at bounding box center [110, 304] width 135 height 14
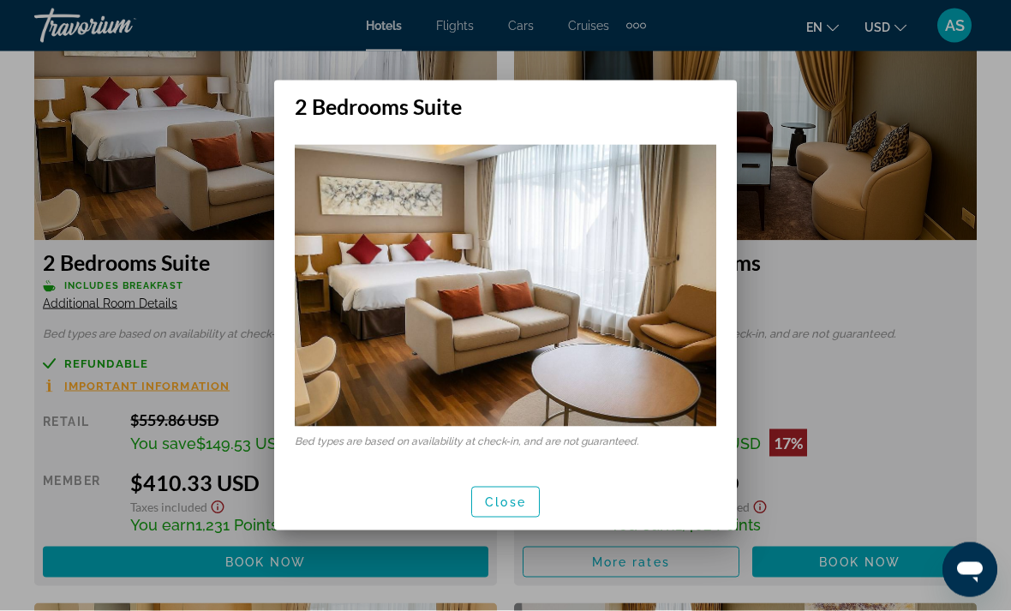
scroll to position [0, 0]
click at [509, 505] on span "Close" at bounding box center [505, 502] width 41 height 14
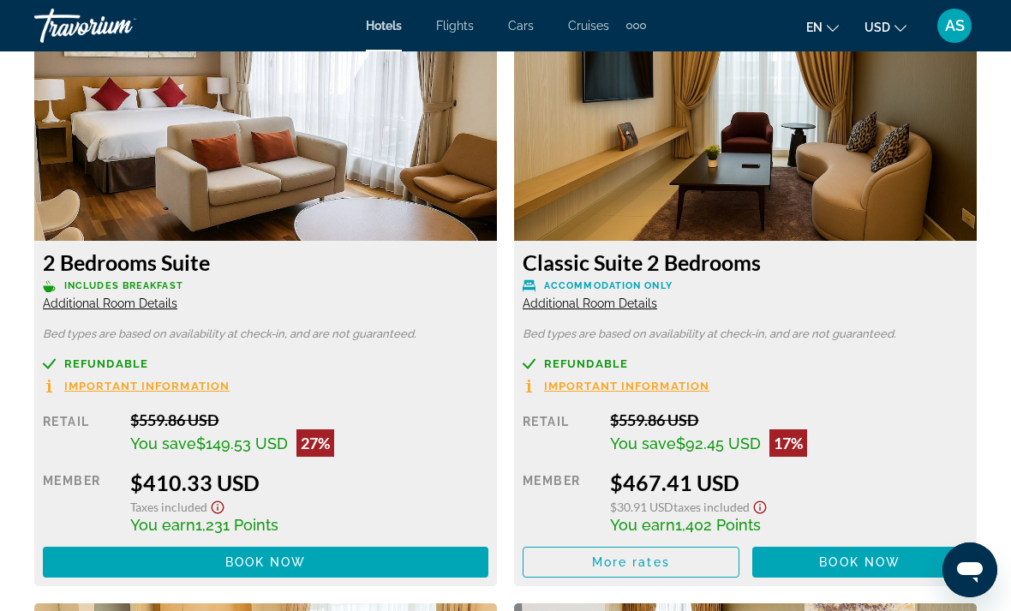
click at [138, 308] on span "Additional Room Details" at bounding box center [110, 304] width 135 height 14
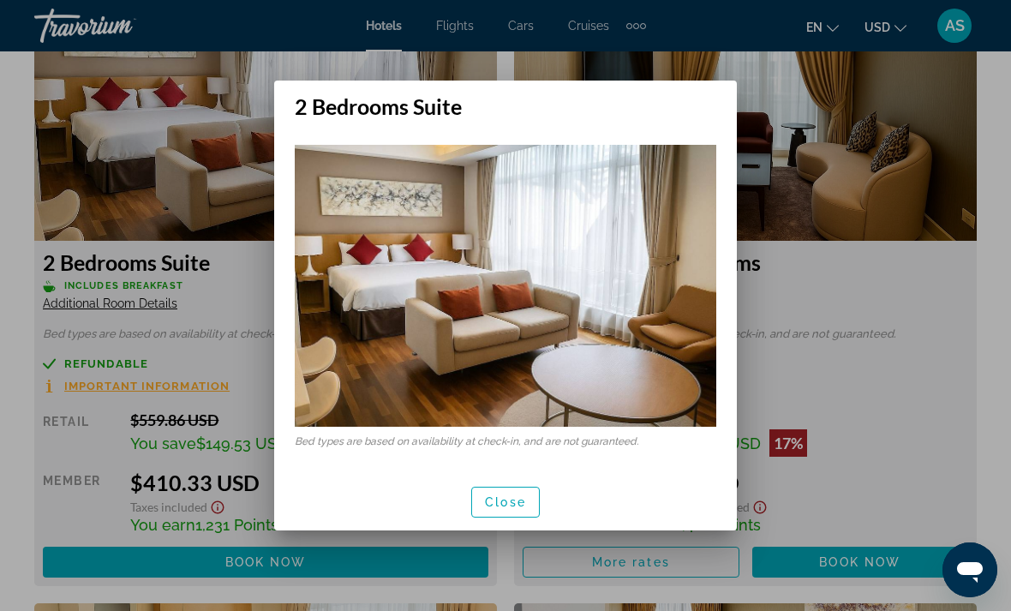
scroll to position [0, 0]
click at [499, 503] on span "Close" at bounding box center [505, 502] width 41 height 14
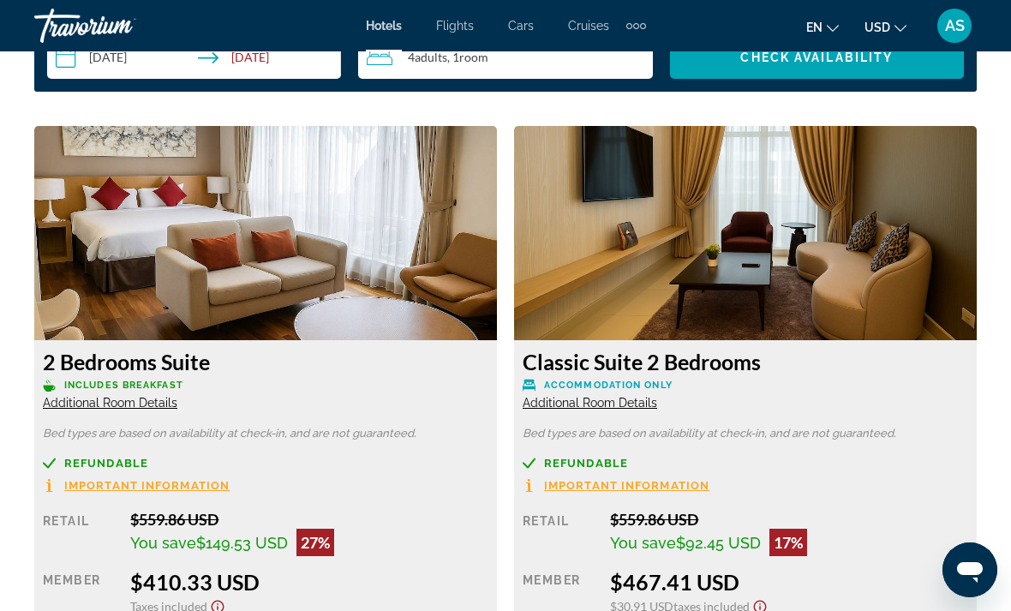
scroll to position [2533, 0]
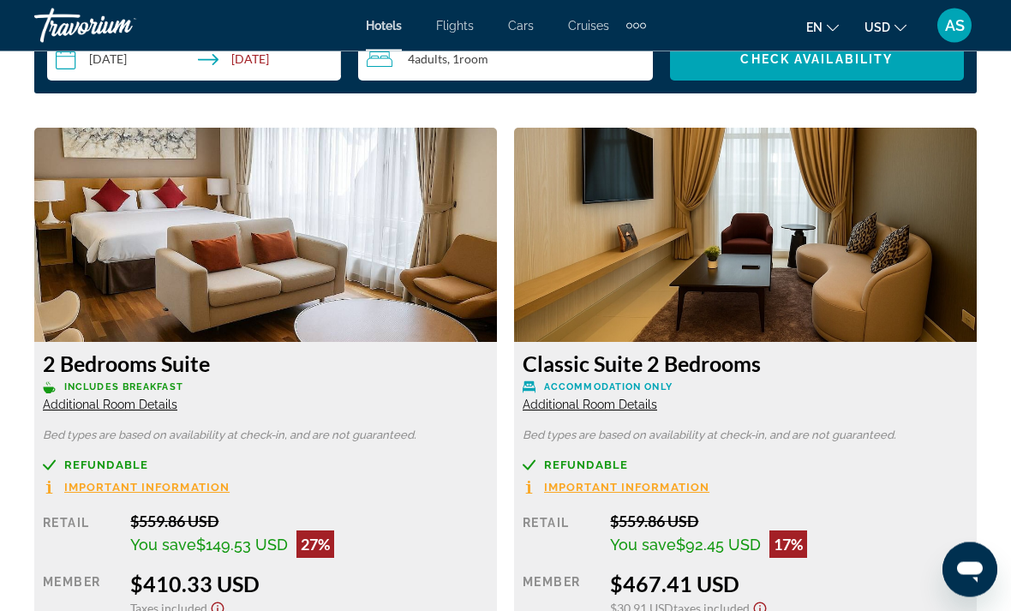
click at [165, 487] on span "Important Information" at bounding box center [146, 488] width 165 height 11
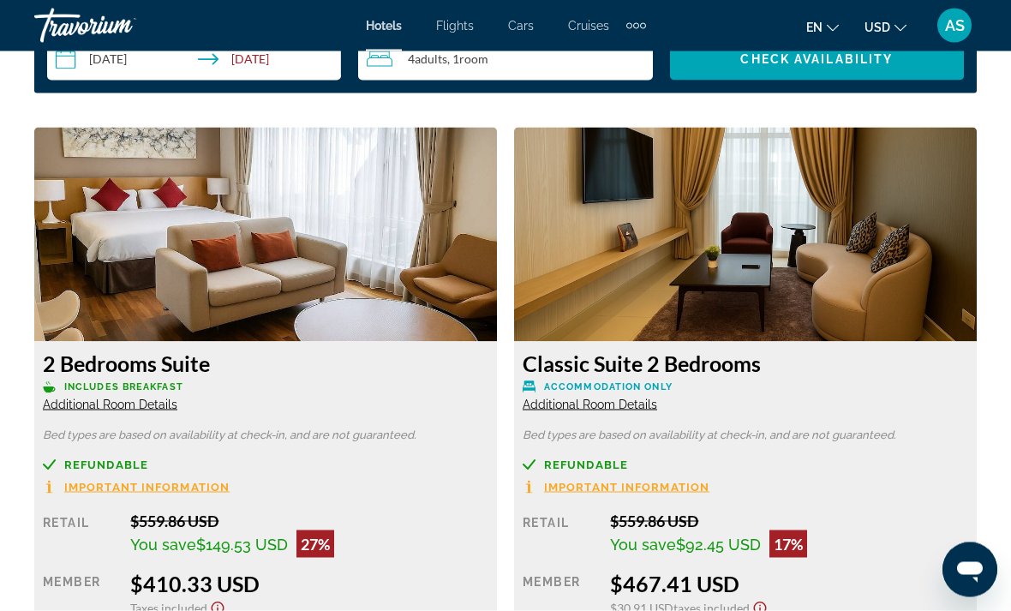
scroll to position [0, 0]
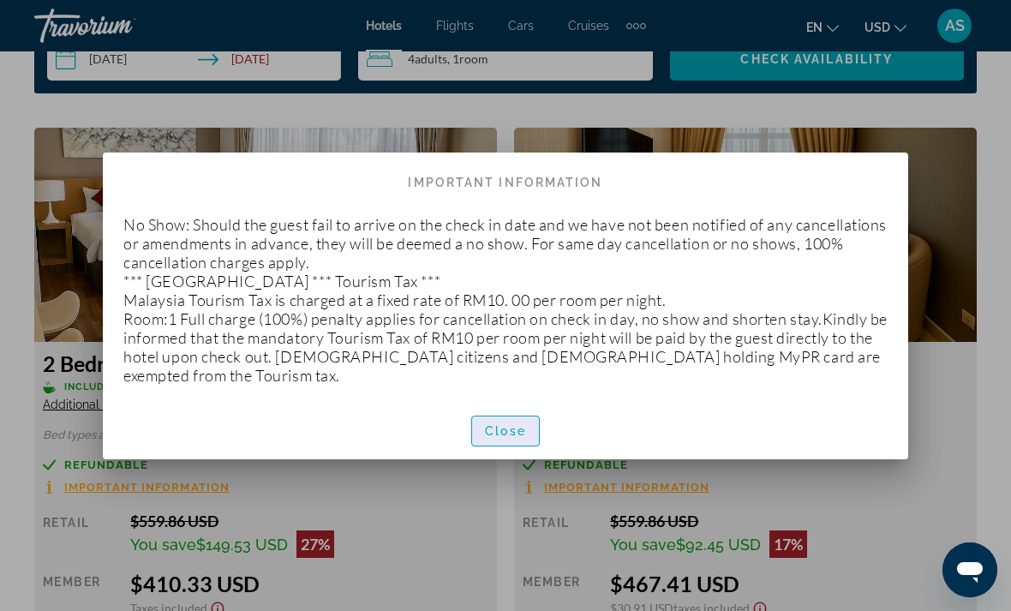
click at [501, 441] on span "button" at bounding box center [505, 431] width 67 height 41
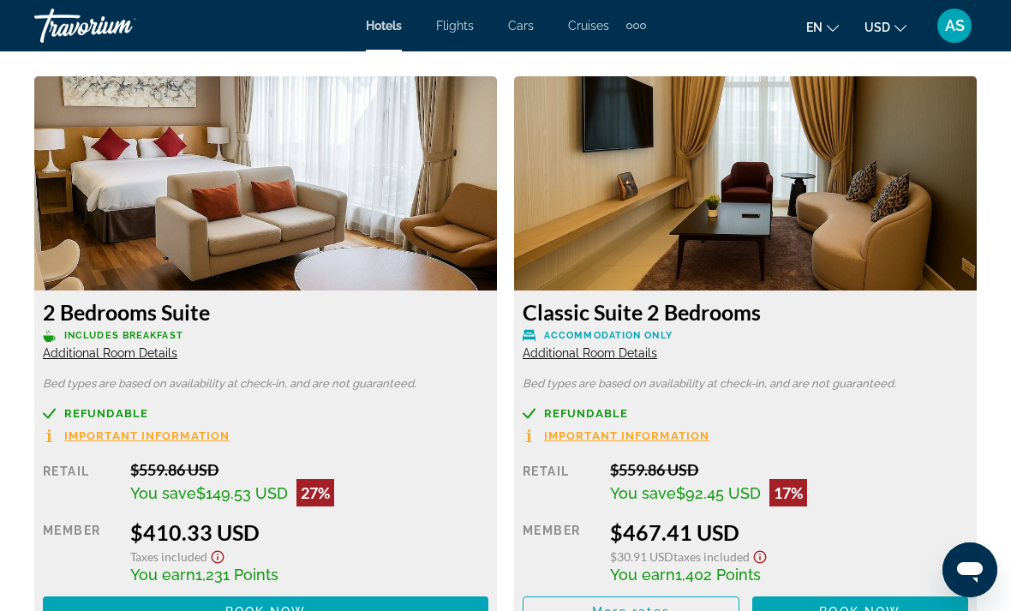
scroll to position [2604, 0]
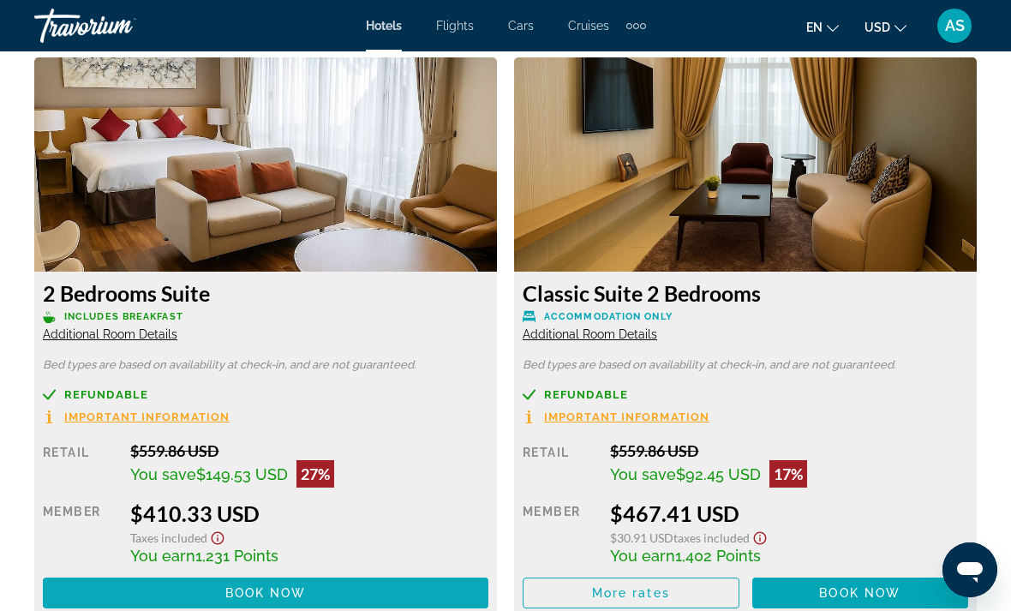
click at [269, 586] on span "Book now" at bounding box center [265, 593] width 81 height 14
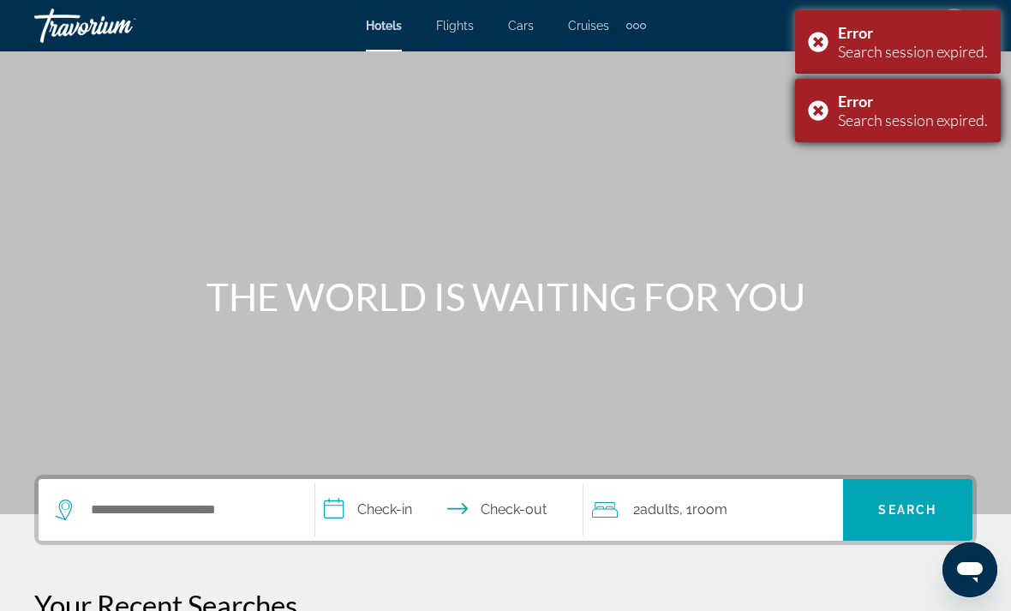
click at [819, 125] on div "Error Search session expired." at bounding box center [898, 110] width 206 height 63
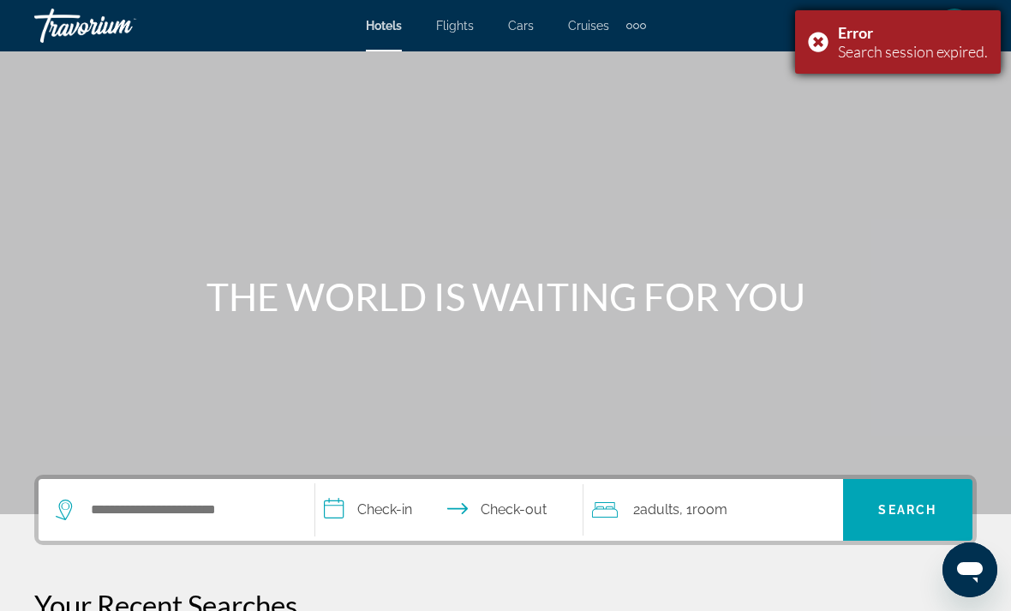
click at [820, 51] on div "Error Search session expired." at bounding box center [898, 41] width 206 height 63
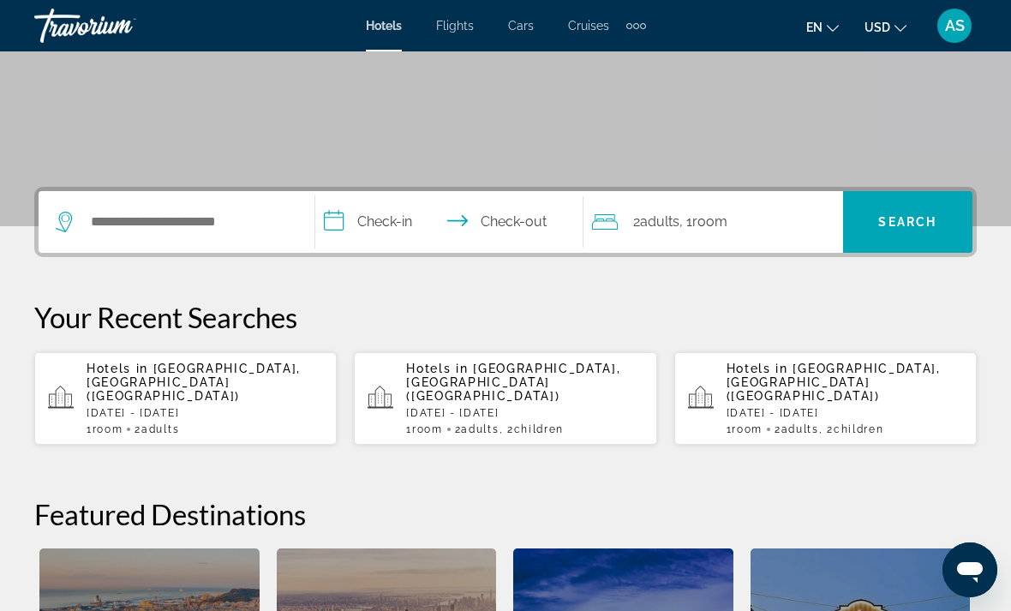
scroll to position [291, 0]
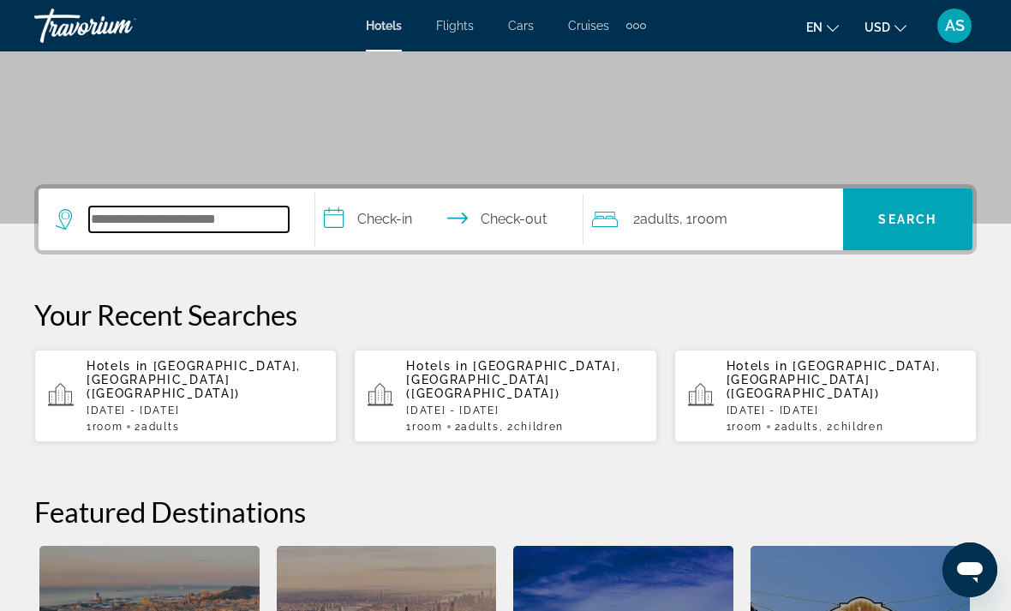
click at [123, 224] on input "Search widget" at bounding box center [189, 220] width 200 height 26
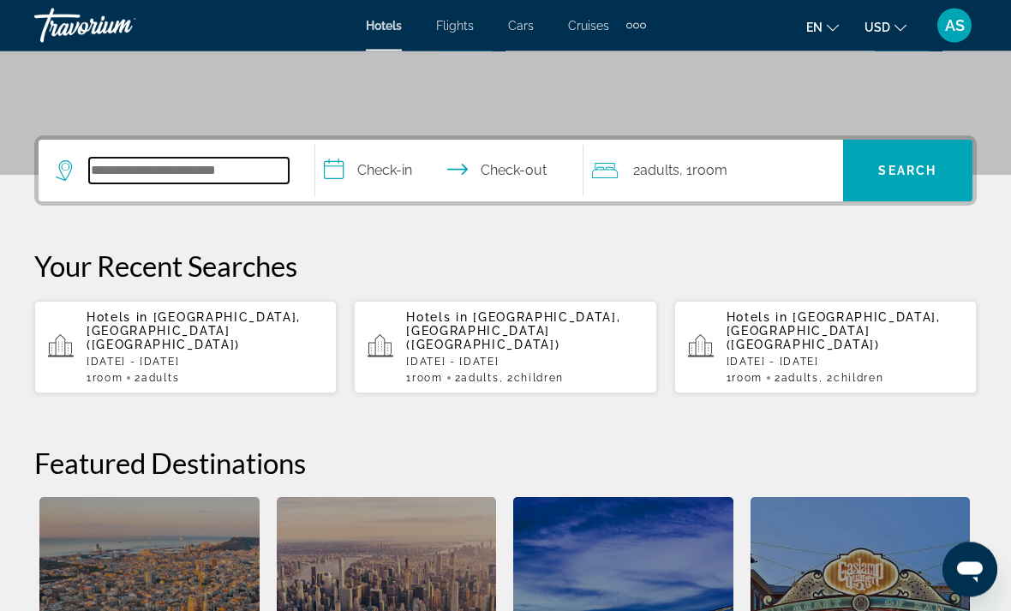
scroll to position [419, 0]
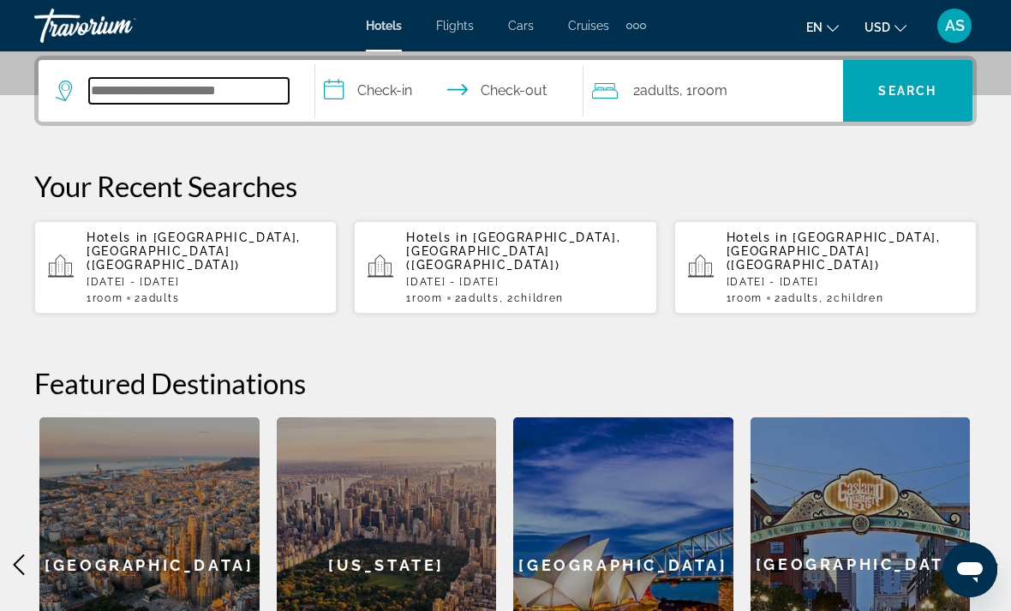
type input "*"
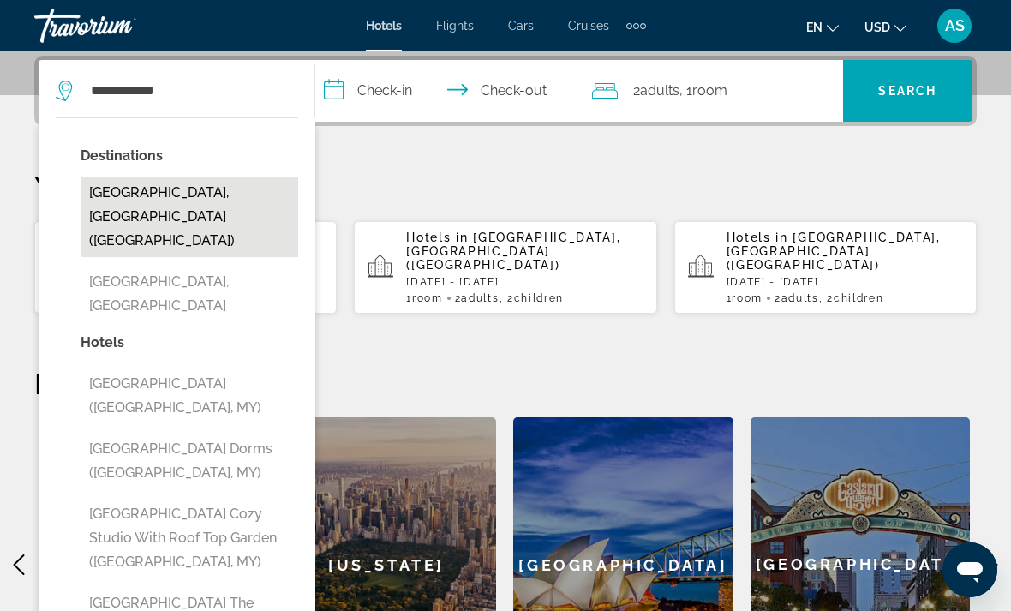
click at [226, 194] on button "[GEOGRAPHIC_DATA], [GEOGRAPHIC_DATA] ([GEOGRAPHIC_DATA])" at bounding box center [190, 217] width 218 height 81
type input "**********"
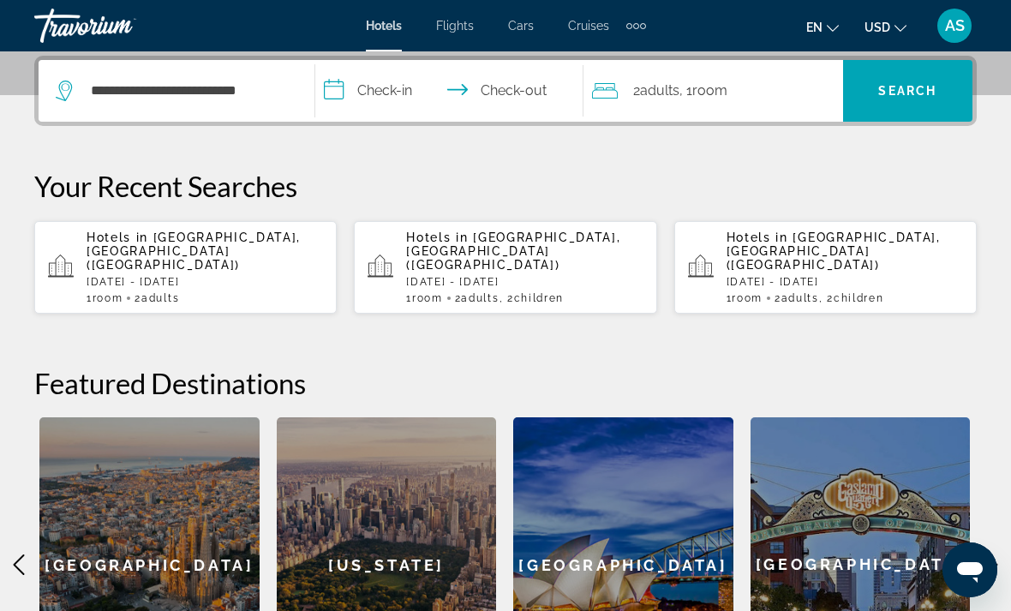
click at [391, 87] on input "**********" at bounding box center [452, 93] width 275 height 67
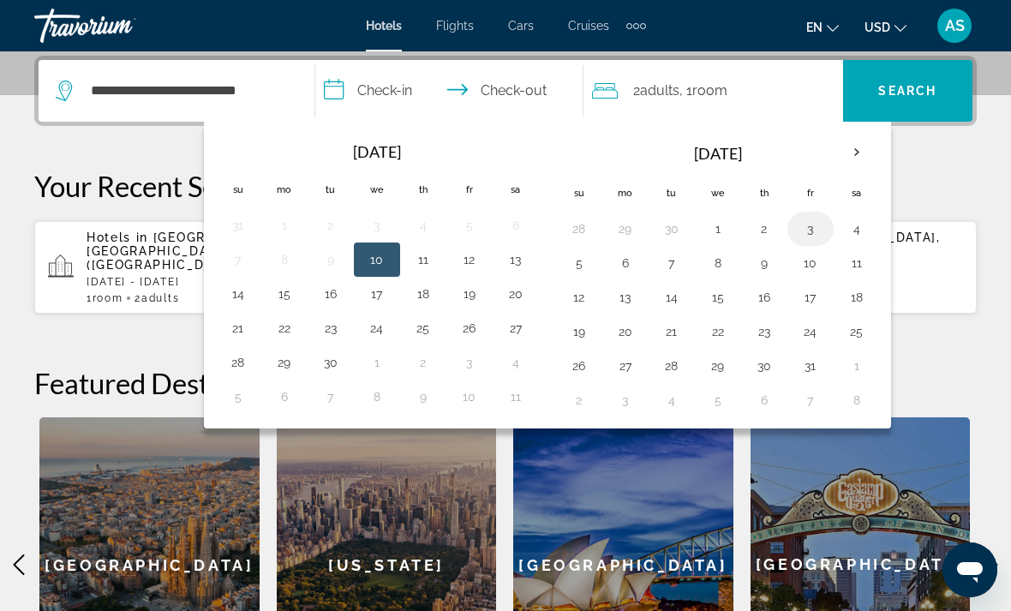
click at [813, 239] on button "3" at bounding box center [810, 229] width 27 height 24
click at [628, 261] on button "6" at bounding box center [625, 263] width 27 height 24
type input "**********"
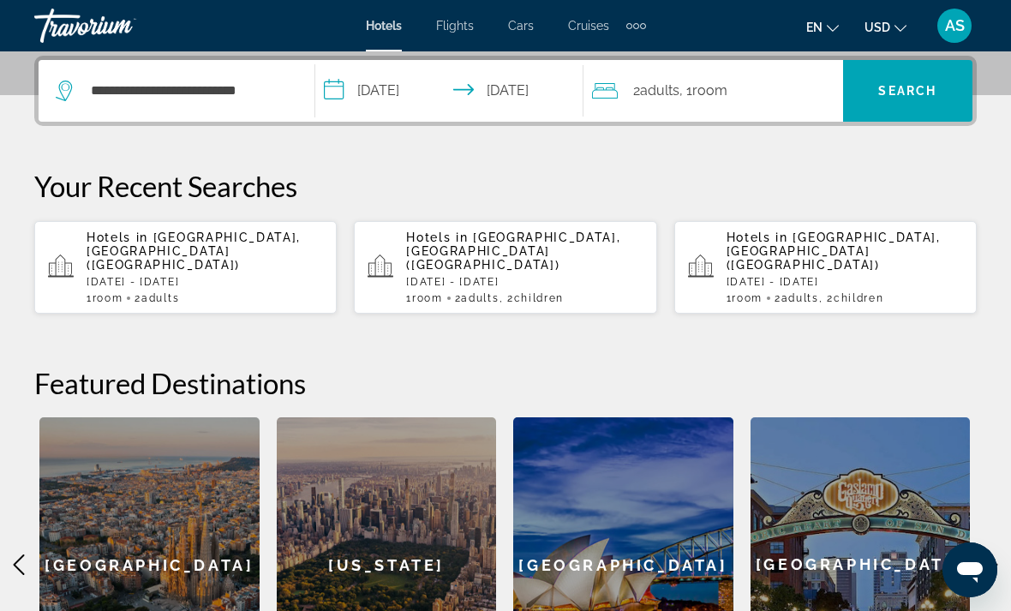
click at [762, 99] on div "2 Adult Adults , 1 Room rooms" at bounding box center [717, 91] width 251 height 24
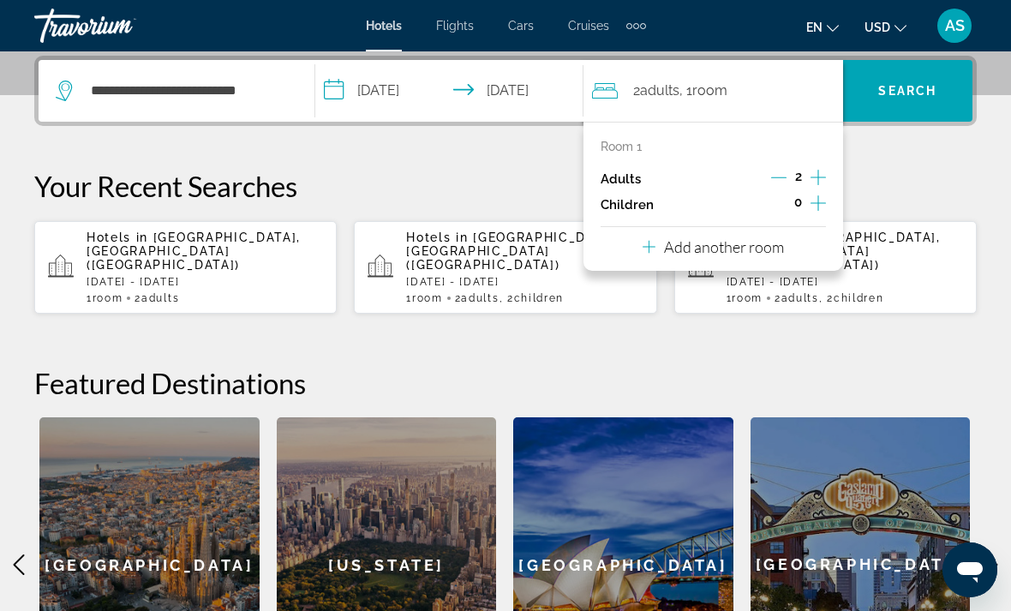
click at [814, 179] on icon "Increment adults" at bounding box center [818, 177] width 15 height 21
click at [819, 167] on icon "Increment adults" at bounding box center [818, 177] width 15 height 21
click at [923, 91] on span "Search" at bounding box center [908, 91] width 58 height 14
